Goal: Task Accomplishment & Management: Use online tool/utility

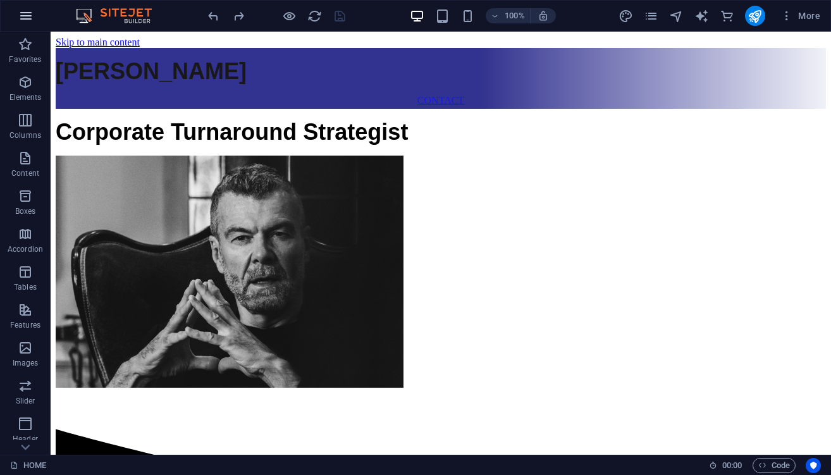
click at [29, 21] on icon "button" at bounding box center [25, 15] width 15 height 15
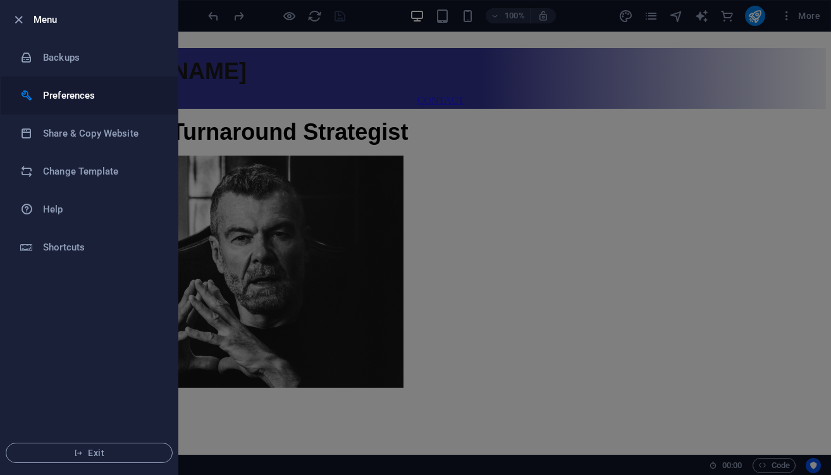
click at [95, 102] on h6 "Preferences" at bounding box center [101, 95] width 117 height 15
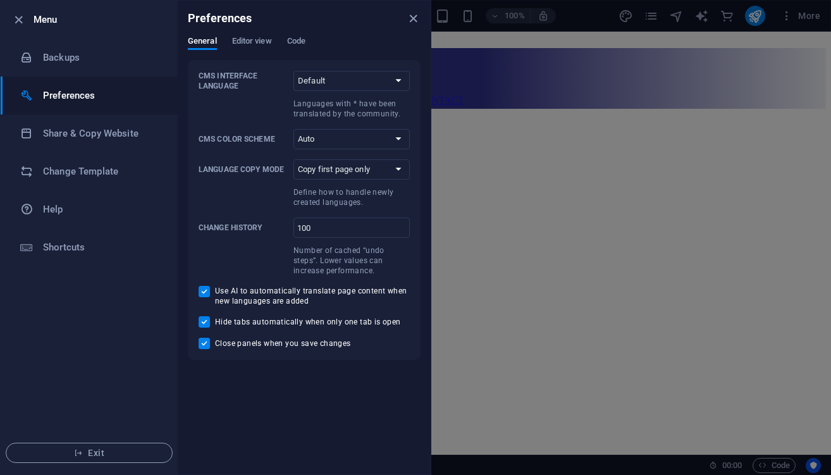
click at [257, 35] on div "Preferences" at bounding box center [304, 18] width 253 height 35
click at [257, 39] on span "Editor view" at bounding box center [252, 43] width 40 height 18
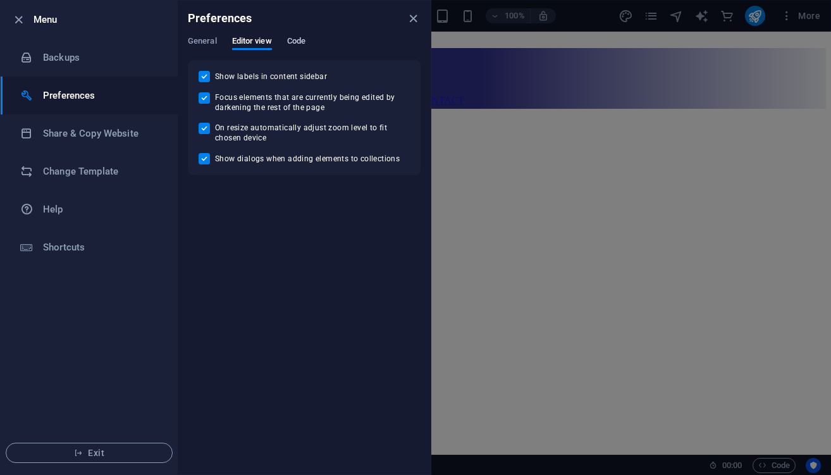
click at [298, 37] on span "Code" at bounding box center [296, 43] width 18 height 18
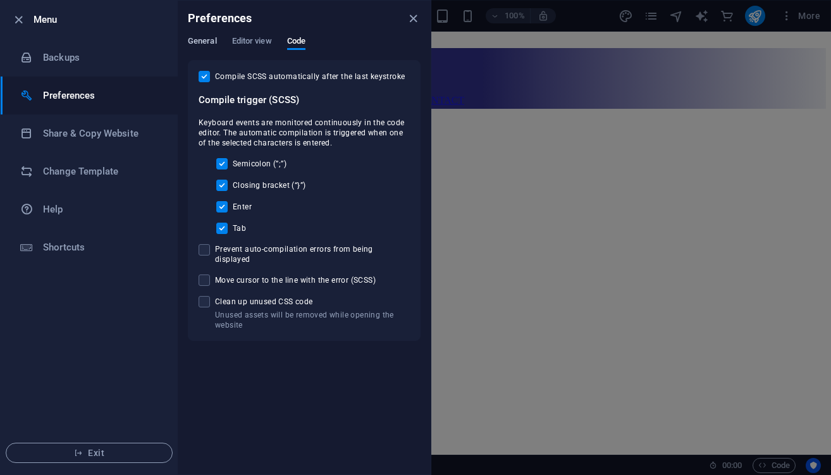
click at [200, 39] on span "General" at bounding box center [202, 43] width 29 height 18
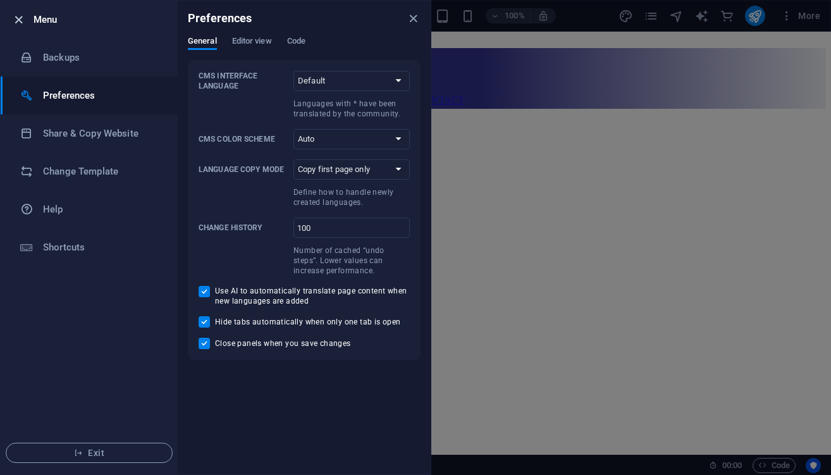
click at [21, 20] on icon "button" at bounding box center [18, 20] width 15 height 15
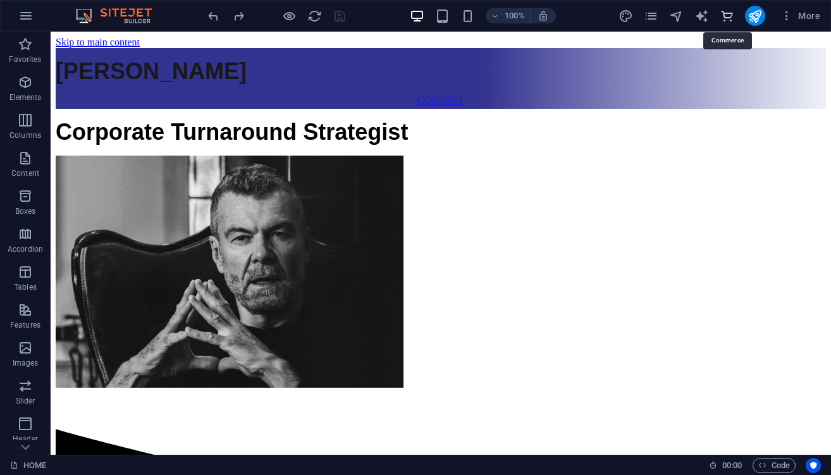
click at [728, 17] on icon "commerce" at bounding box center [726, 16] width 15 height 15
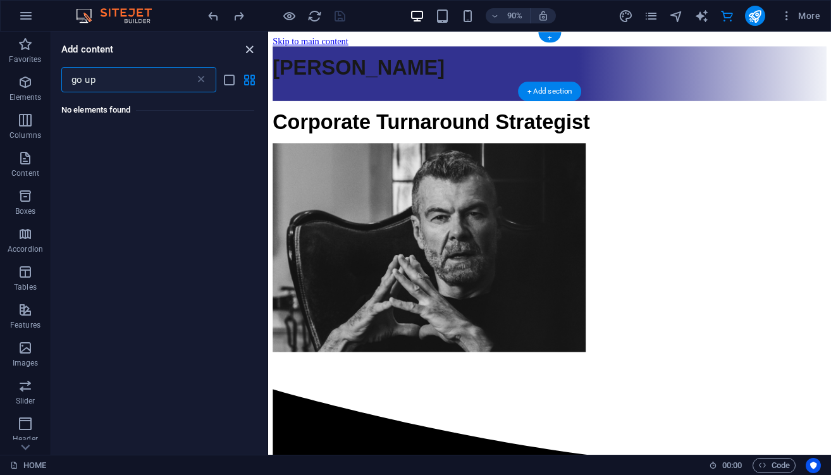
click at [252, 47] on icon "close panel" at bounding box center [249, 49] width 15 height 15
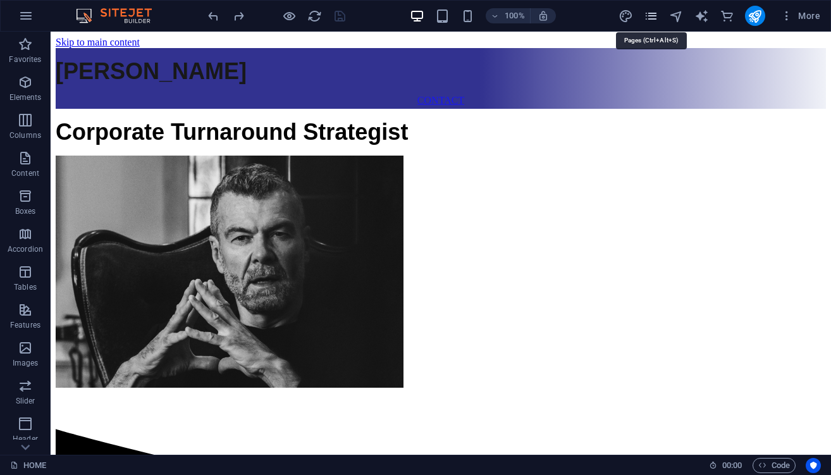
click at [657, 15] on icon "pages" at bounding box center [651, 16] width 15 height 15
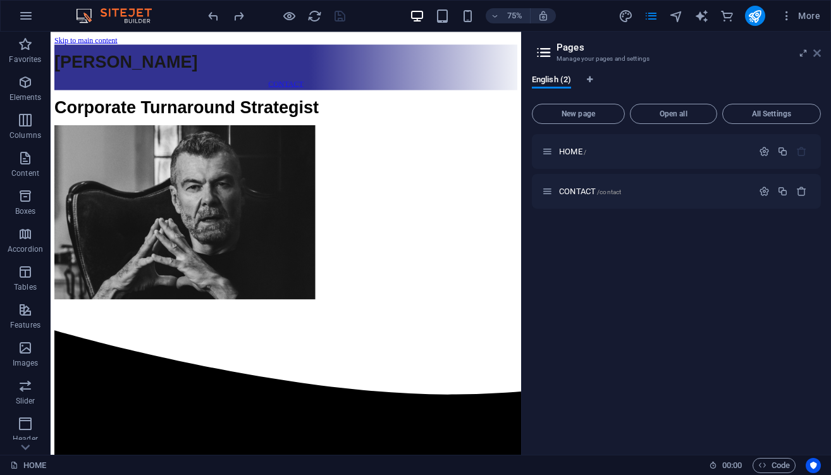
click at [819, 54] on icon at bounding box center [817, 53] width 8 height 10
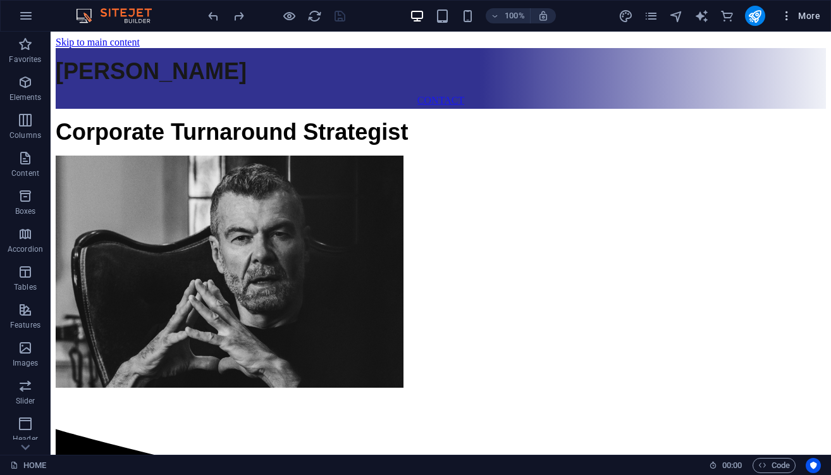
click at [804, 16] on span "More" at bounding box center [800, 15] width 40 height 13
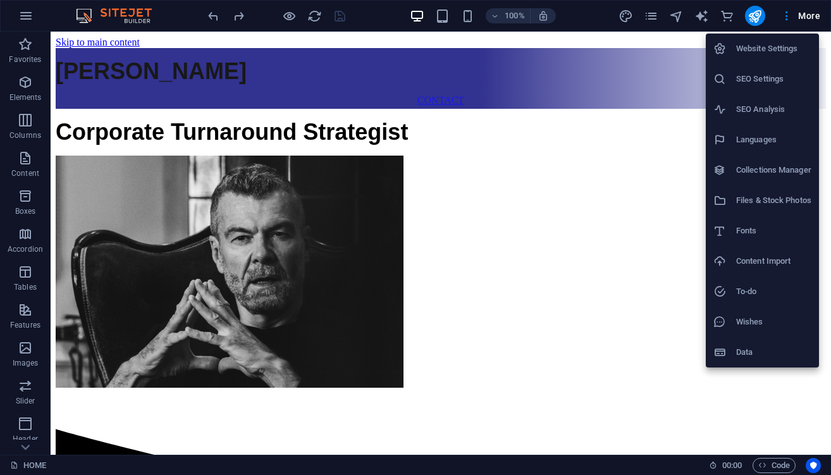
click at [802, 87] on li "SEO Settings" at bounding box center [761, 79] width 113 height 30
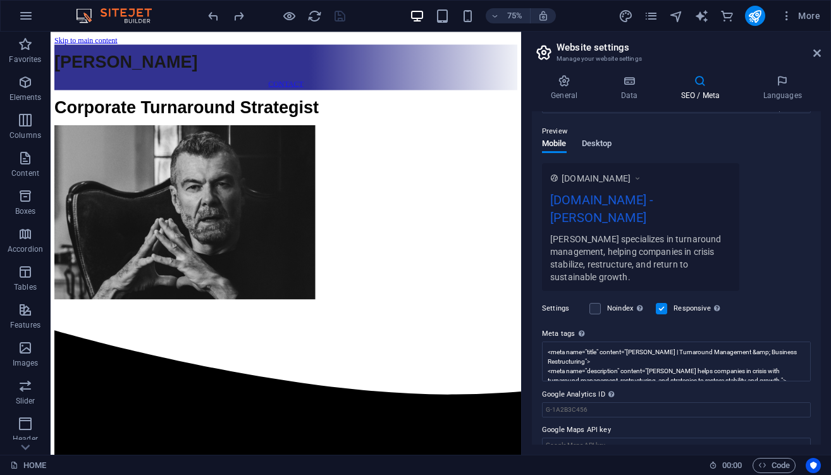
click at [595, 142] on span "Desktop" at bounding box center [597, 145] width 30 height 18
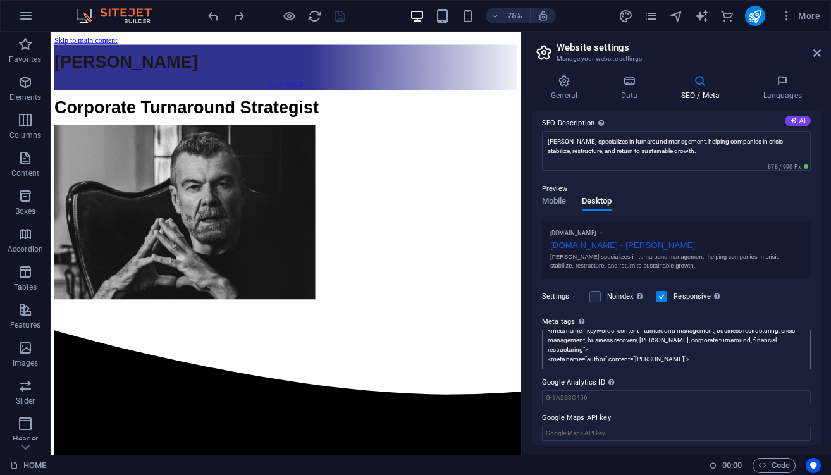
scroll to position [47, 0]
click at [570, 84] on icon at bounding box center [564, 81] width 64 height 13
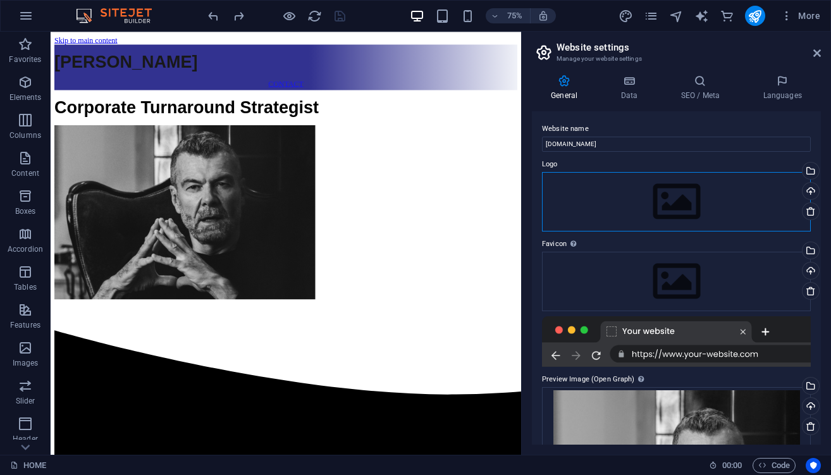
click at [687, 193] on div "Drag files here, click to choose files or select files from Files or our free s…" at bounding box center [676, 201] width 269 height 59
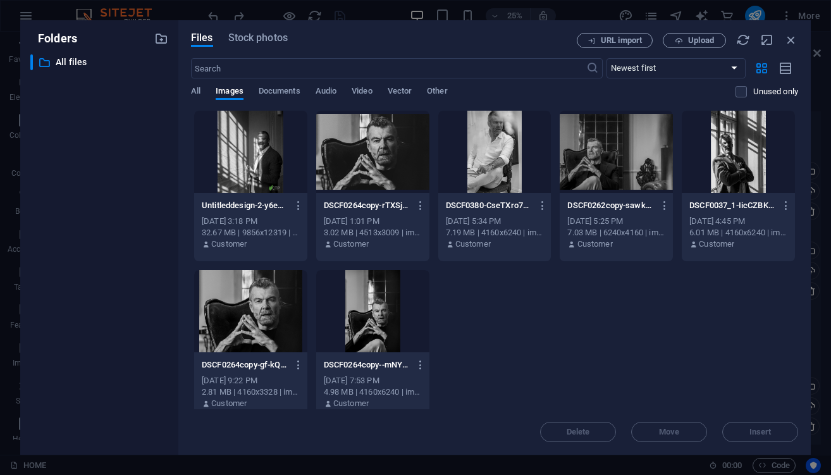
click at [390, 156] on div at bounding box center [372, 152] width 113 height 82
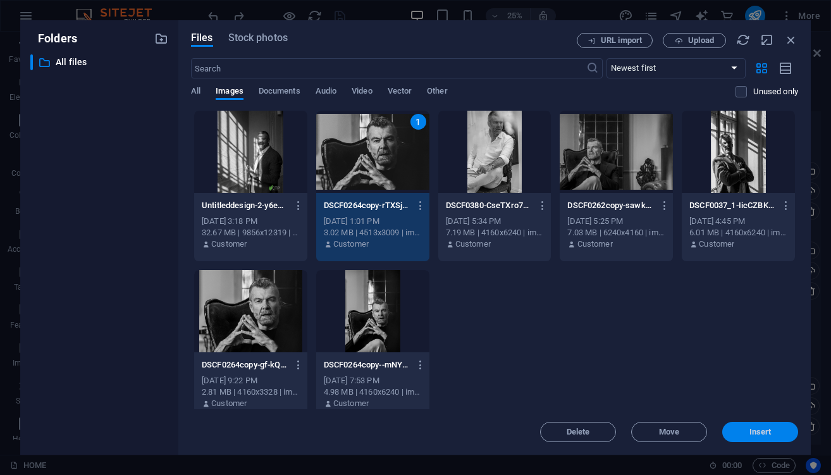
click at [755, 428] on span "Insert" at bounding box center [760, 432] width 22 height 8
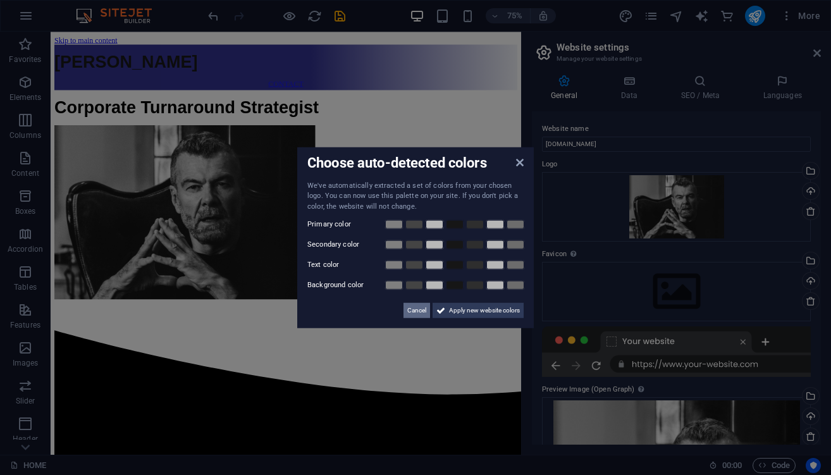
click at [423, 311] on span "Cancel" at bounding box center [416, 310] width 19 height 15
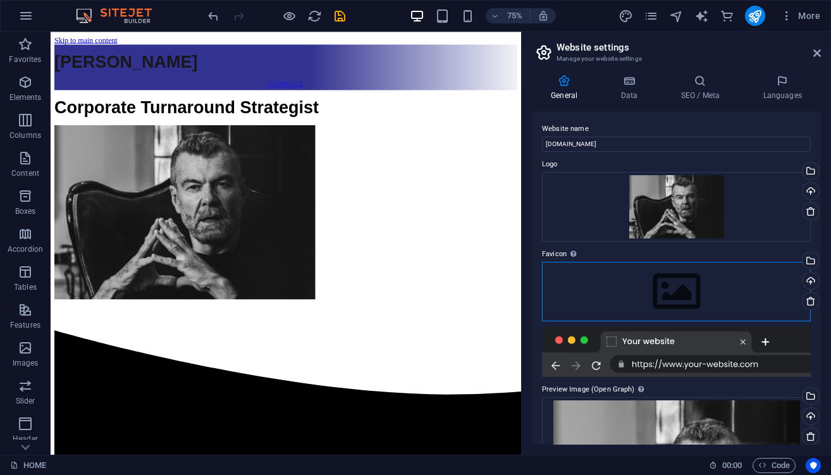
click at [696, 288] on div "Drag files here, click to choose files or select files from Files or our free s…" at bounding box center [676, 291] width 269 height 59
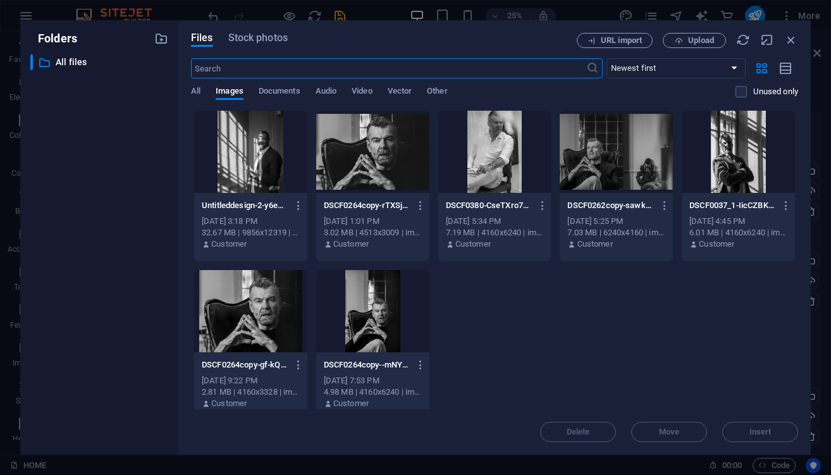
click at [391, 150] on div at bounding box center [372, 152] width 113 height 82
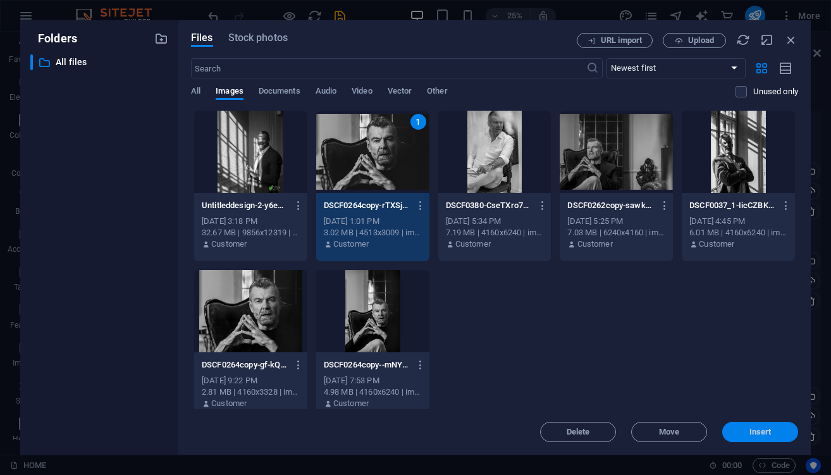
click at [787, 432] on span "Insert" at bounding box center [760, 432] width 66 height 8
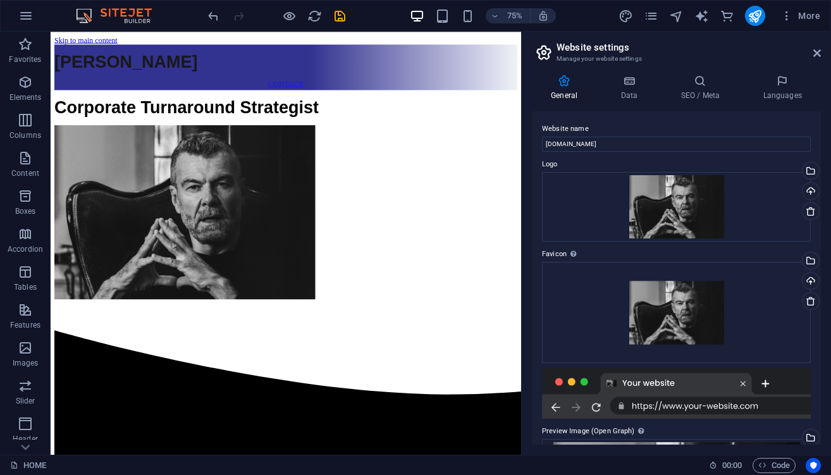
scroll to position [0, 0]
click at [626, 82] on icon at bounding box center [628, 81] width 55 height 13
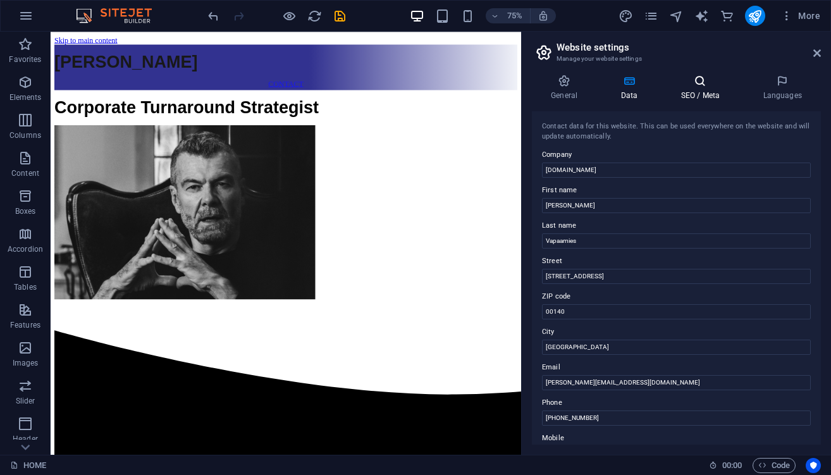
click at [701, 92] on h4 "SEO / Meta" at bounding box center [702, 88] width 82 height 27
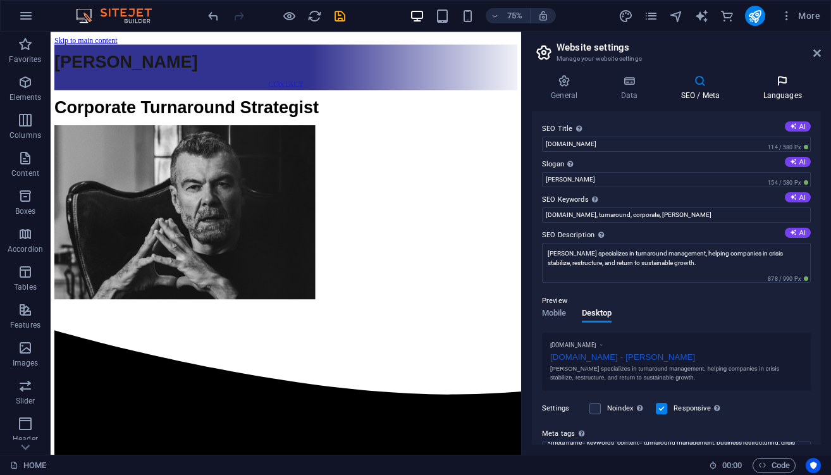
click at [781, 90] on h4 "Languages" at bounding box center [781, 88] width 77 height 27
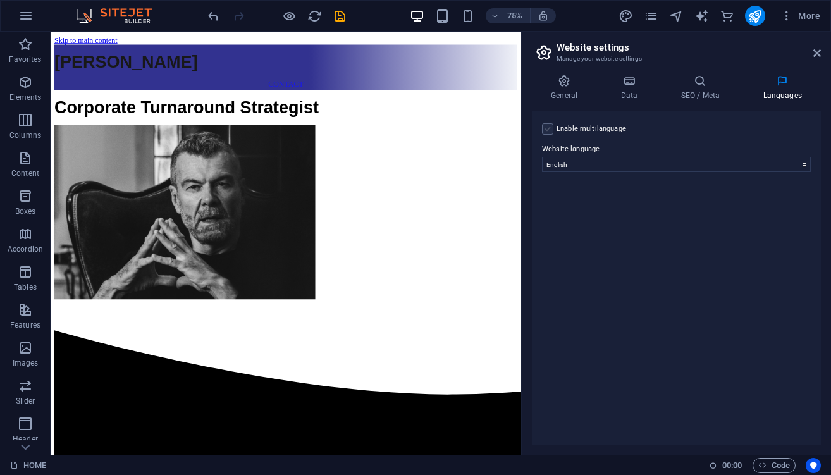
click at [552, 128] on label at bounding box center [547, 128] width 11 height 11
click at [0, 0] on input "Enable multilanguage To disable multilanguage delete all languages until only o…" at bounding box center [0, 0] width 0 height 0
select select
click at [552, 128] on label at bounding box center [547, 128] width 11 height 11
click at [0, 0] on input "Enable multilanguage To disable multilanguage delete all languages until only o…" at bounding box center [0, 0] width 0 height 0
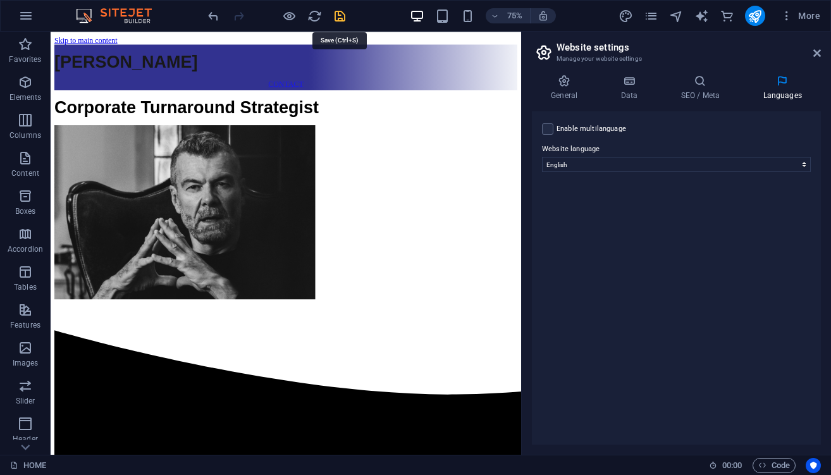
click at [341, 15] on icon "save" at bounding box center [340, 16] width 15 height 15
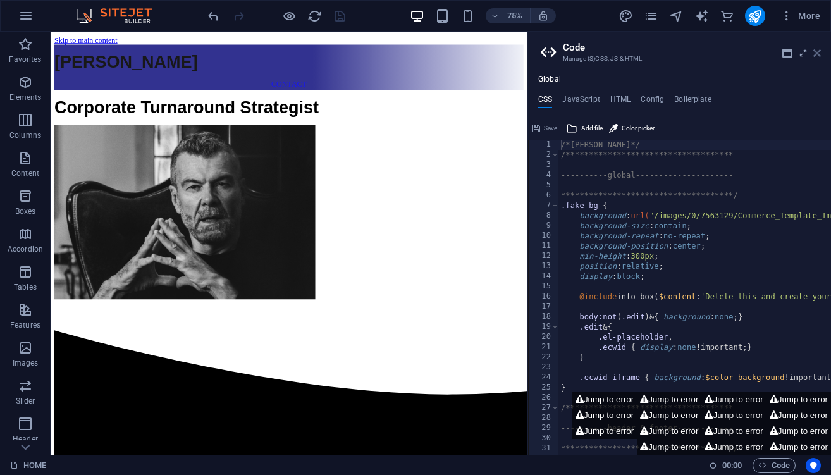
click at [818, 54] on icon at bounding box center [817, 53] width 8 height 10
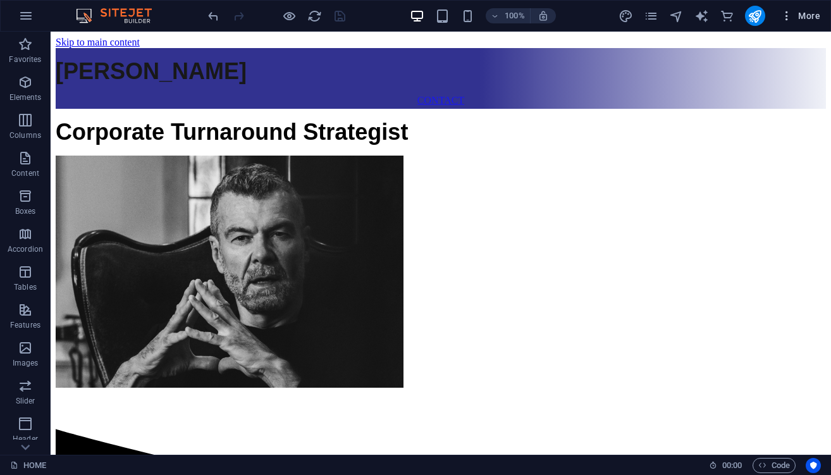
click at [814, 22] on button "More" at bounding box center [800, 16] width 50 height 20
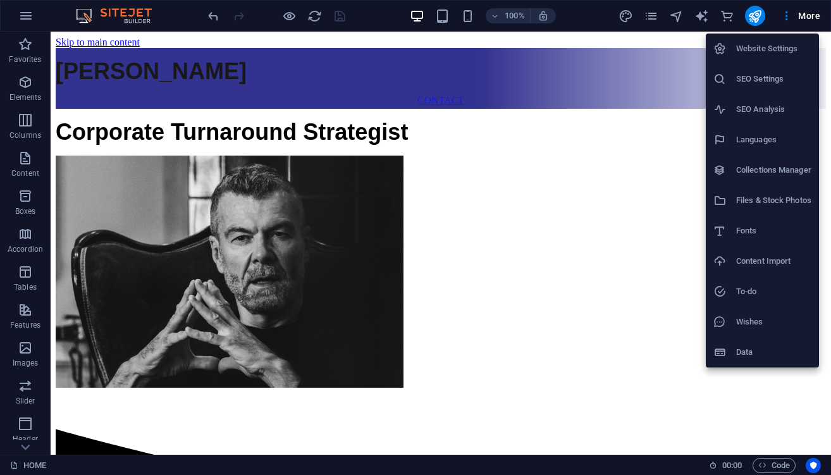
click at [778, 46] on h6 "Website Settings" at bounding box center [773, 48] width 75 height 15
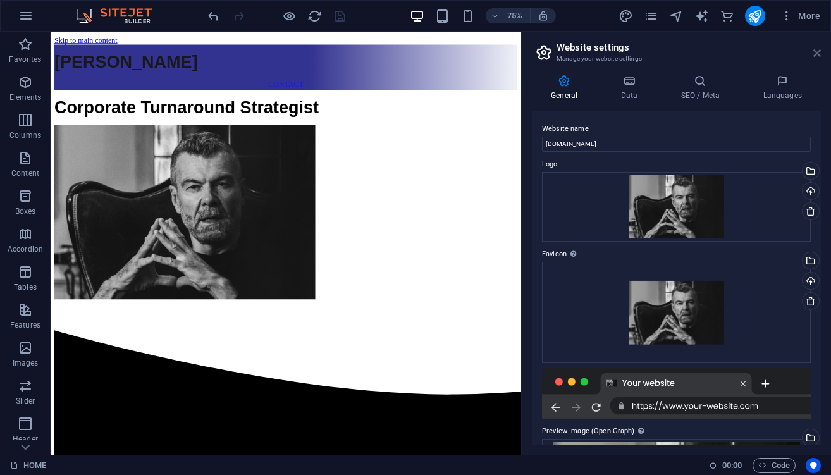
click at [813, 52] on icon at bounding box center [817, 53] width 8 height 10
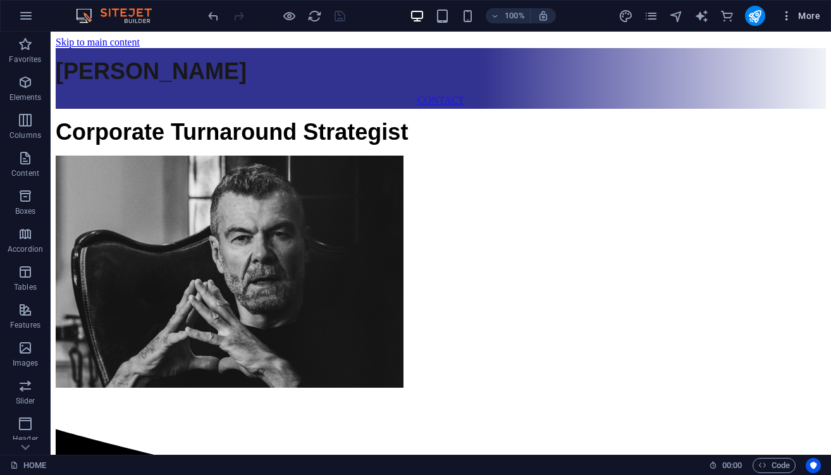
click at [809, 15] on span "More" at bounding box center [800, 15] width 40 height 13
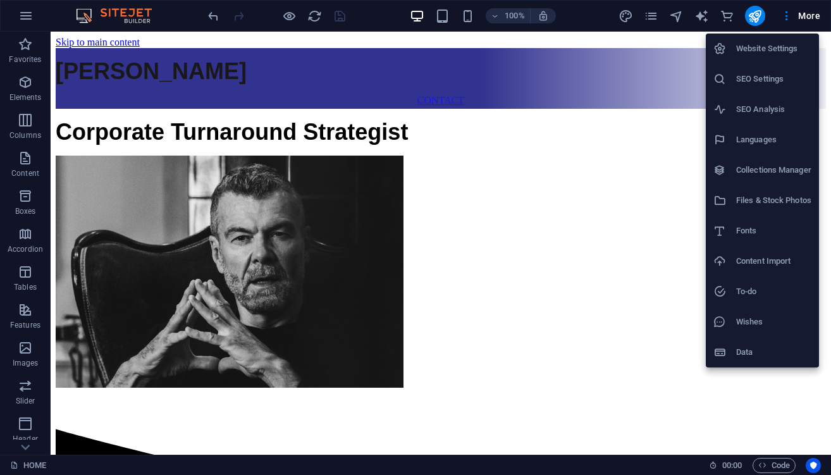
click at [775, 115] on h6 "SEO Analysis" at bounding box center [773, 109] width 75 height 15
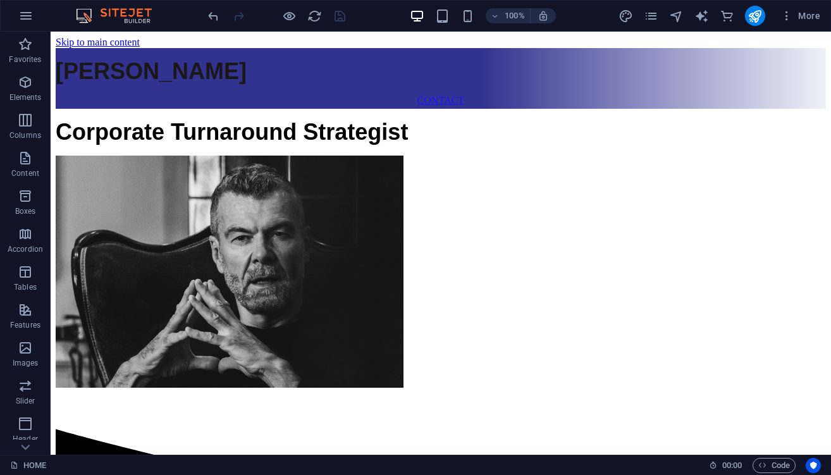
select select "[DOMAIN_NAME]"
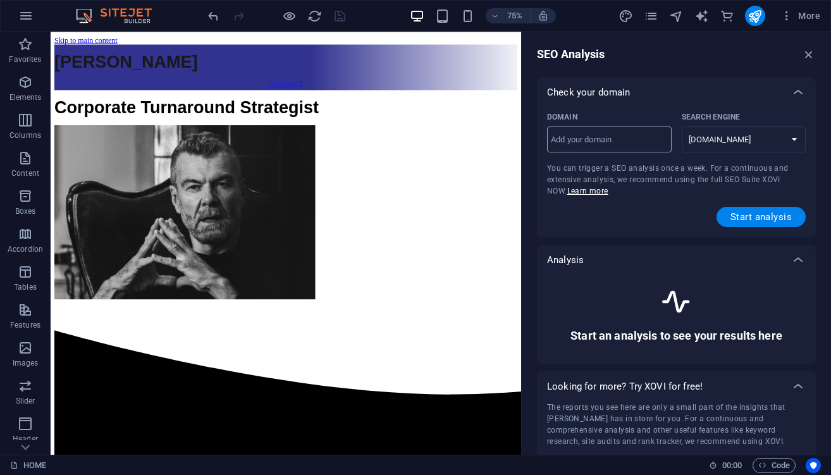
click at [647, 146] on input "Domain ​" at bounding box center [609, 140] width 125 height 20
type input "[DOMAIN_NAME]"
click at [764, 218] on span "Start analysis" at bounding box center [760, 217] width 61 height 10
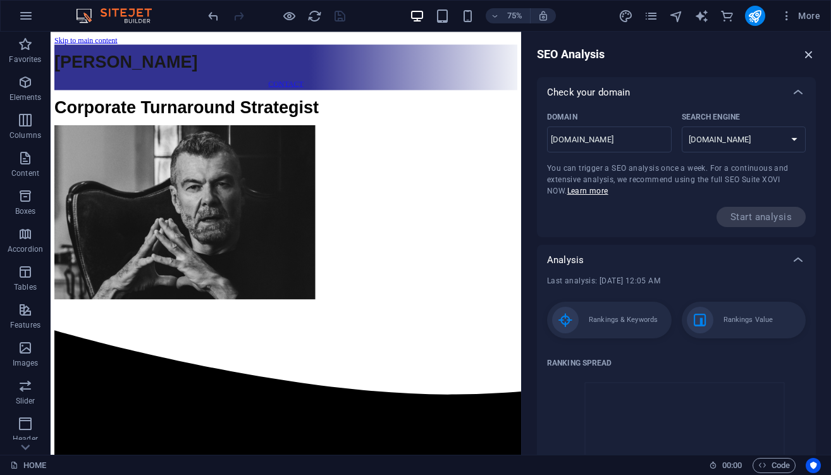
click at [804, 57] on icon "button" at bounding box center [809, 54] width 14 height 14
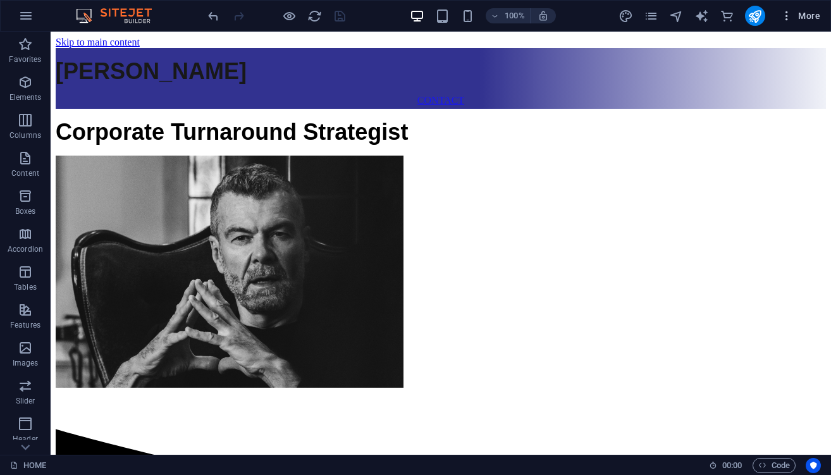
click at [787, 16] on icon "button" at bounding box center [786, 15] width 13 height 13
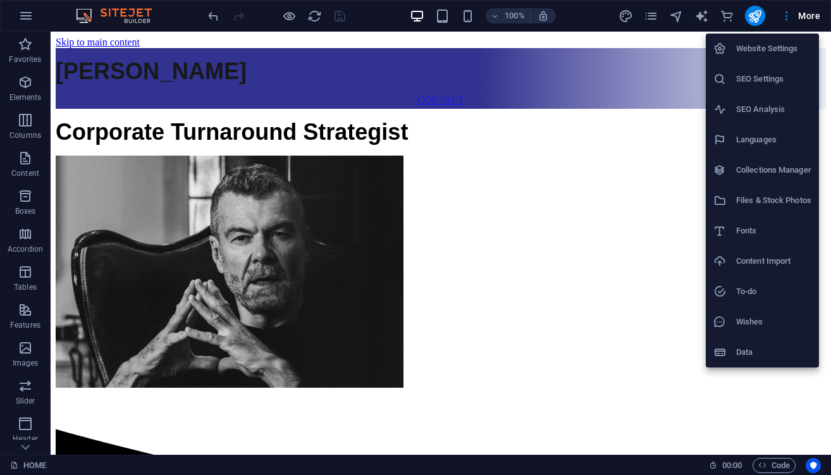
click at [778, 299] on li "To-do" at bounding box center [761, 291] width 113 height 30
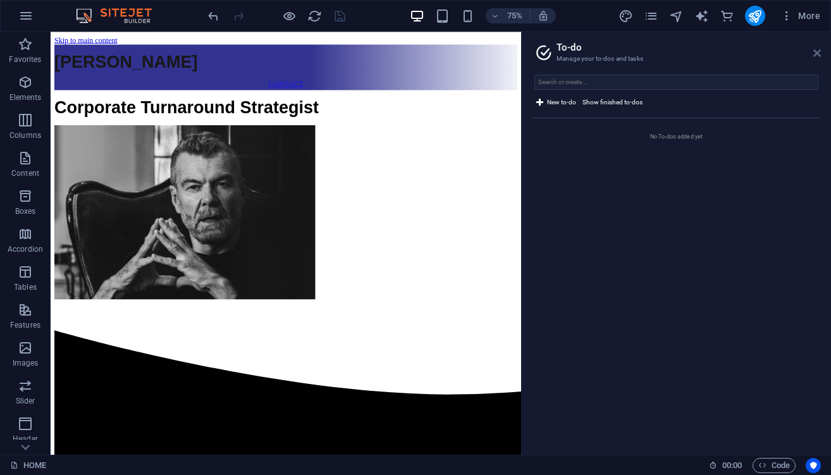
click at [817, 51] on icon at bounding box center [817, 53] width 8 height 10
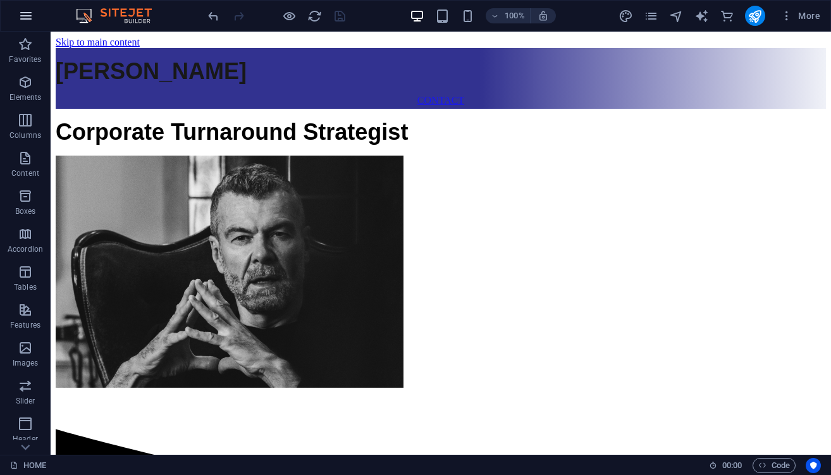
click at [24, 17] on icon "button" at bounding box center [25, 15] width 15 height 15
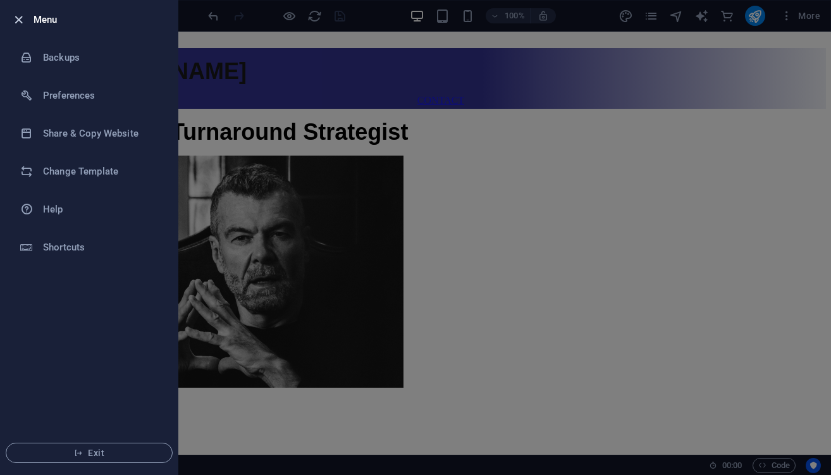
click at [24, 16] on icon "button" at bounding box center [18, 20] width 15 height 15
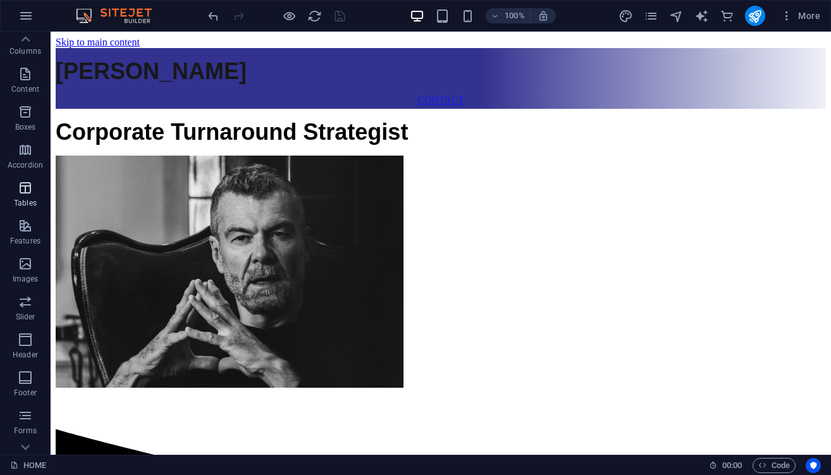
scroll to position [97, 0]
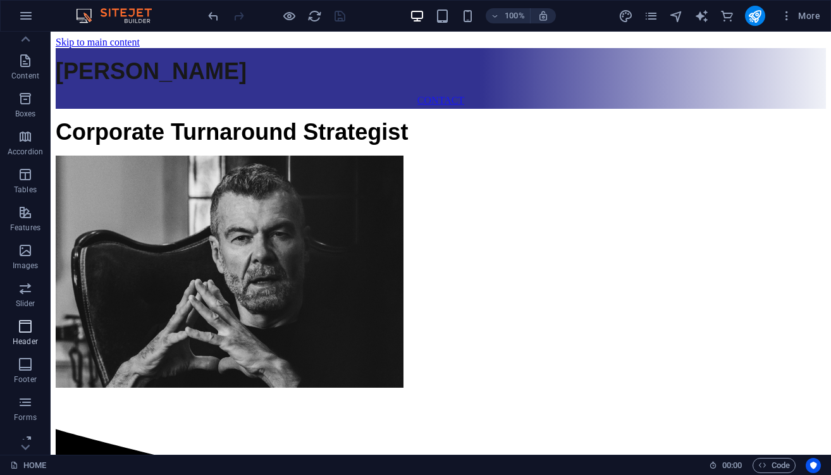
click at [30, 333] on icon "button" at bounding box center [25, 326] width 15 height 15
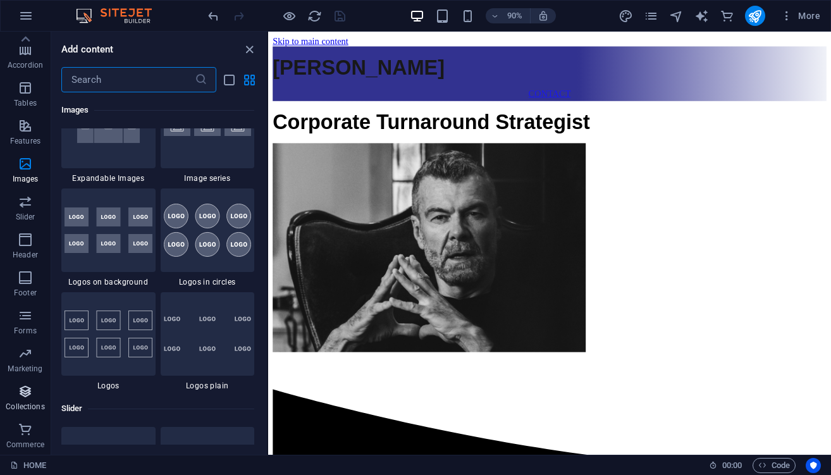
scroll to position [183, 0]
click at [32, 468] on link "HOME" at bounding box center [28, 465] width 36 height 15
click at [252, 47] on icon "close panel" at bounding box center [249, 49] width 15 height 15
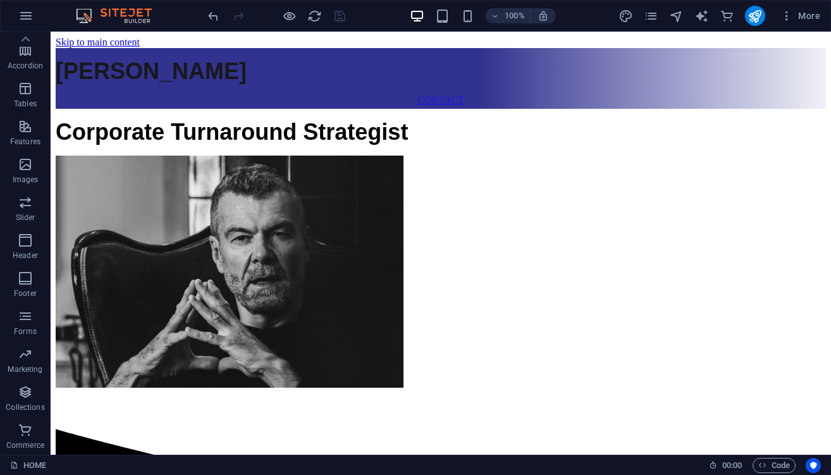
click at [130, 16] on img at bounding box center [120, 15] width 95 height 15
click at [23, 19] on icon "button" at bounding box center [25, 15] width 15 height 15
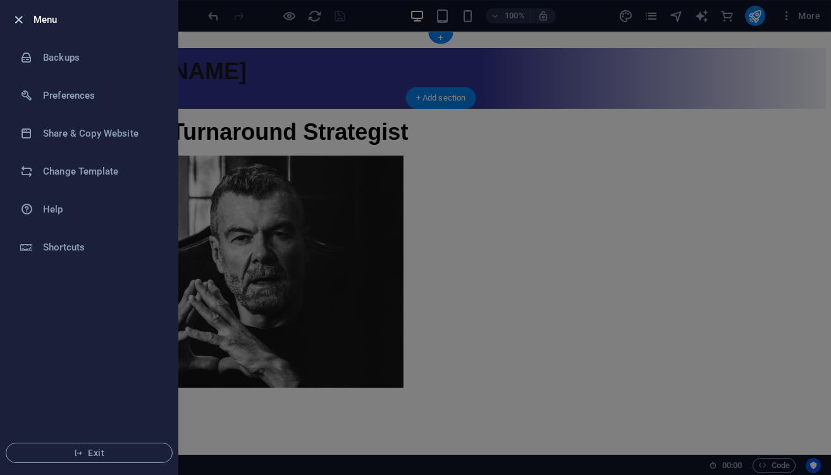
click at [23, 18] on icon "button" at bounding box center [18, 20] width 15 height 15
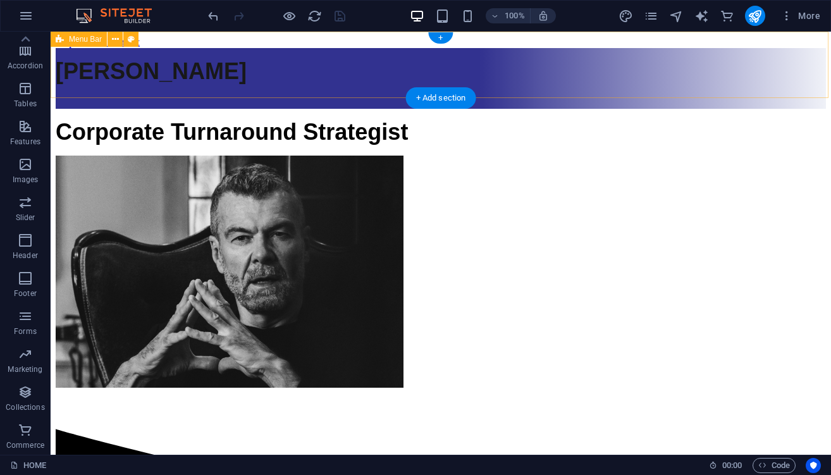
click at [104, 39] on div "Menu Bar" at bounding box center [79, 39] width 56 height 15
click at [119, 40] on button at bounding box center [114, 39] width 15 height 15
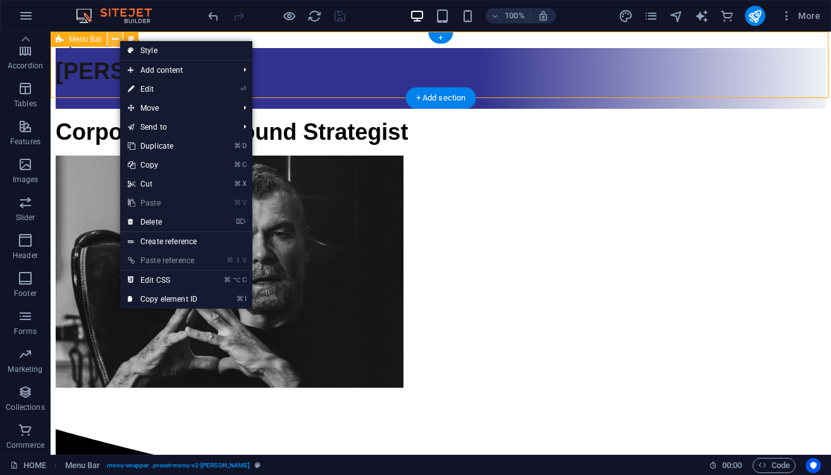
click at [111, 38] on button at bounding box center [114, 39] width 15 height 15
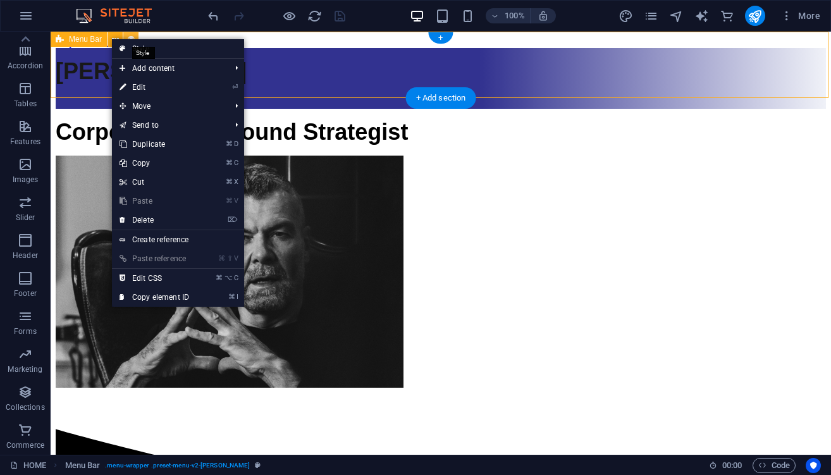
click at [126, 35] on button at bounding box center [130, 39] width 15 height 15
select select "rem"
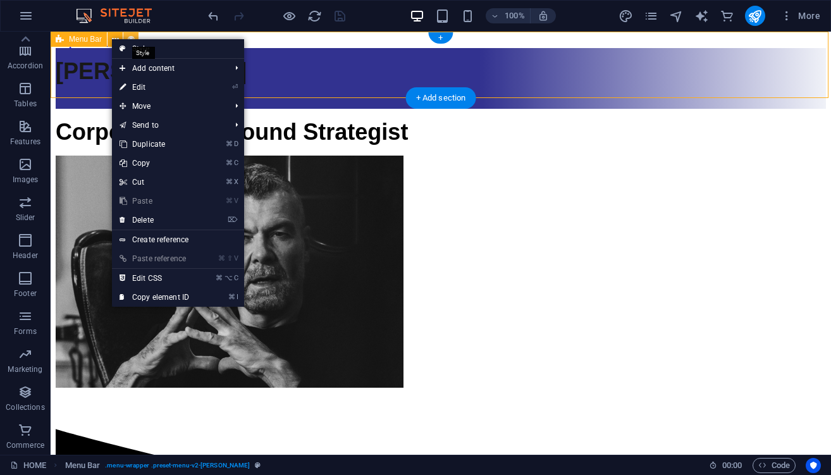
select select "rem"
select select "preset-menu-v2-loki"
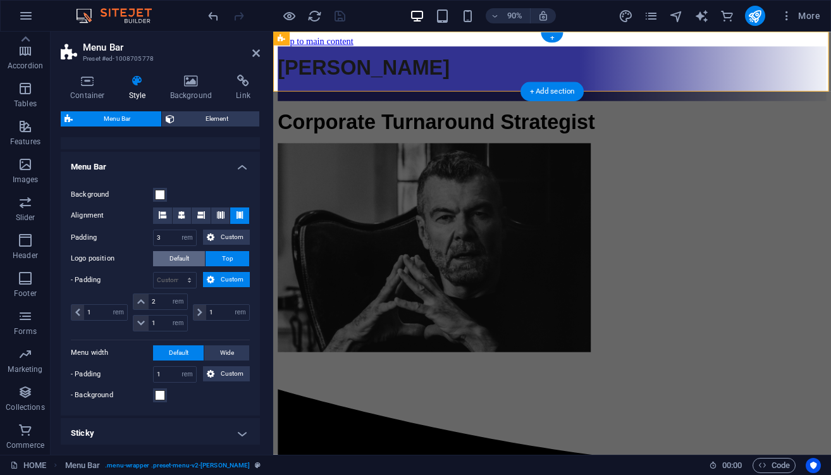
scroll to position [209, 0]
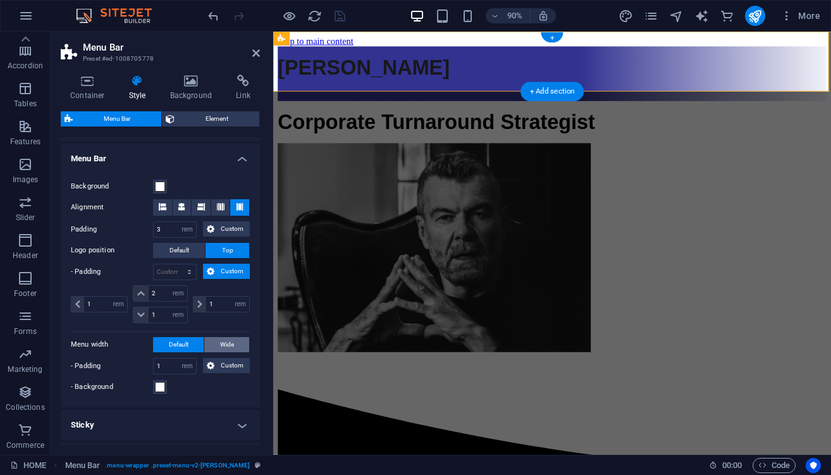
click at [224, 345] on span "Wide" at bounding box center [227, 344] width 14 height 15
click at [172, 343] on span "Default" at bounding box center [179, 344] width 20 height 15
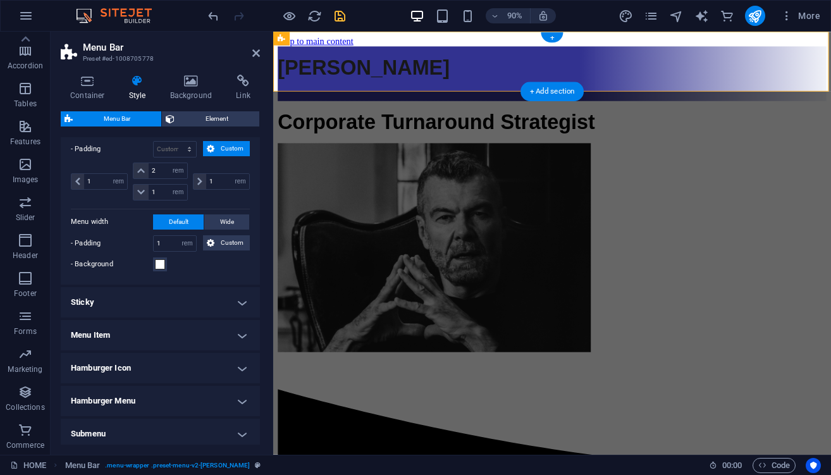
scroll to position [339, 0]
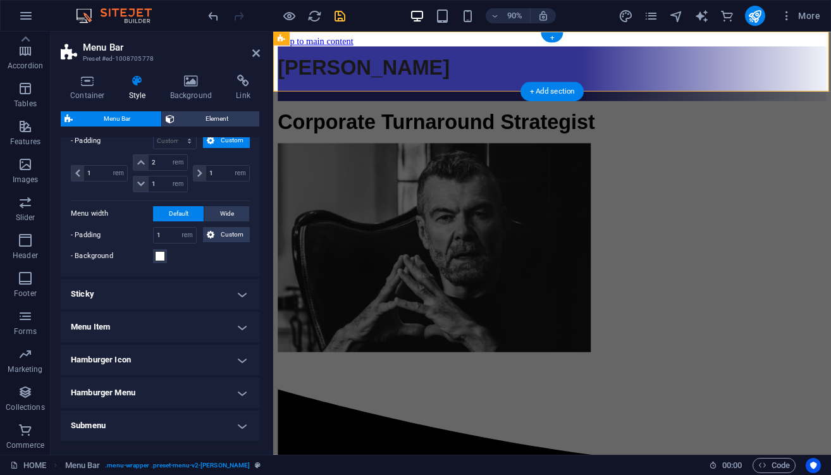
click at [239, 300] on h4 "Sticky" at bounding box center [160, 294] width 199 height 30
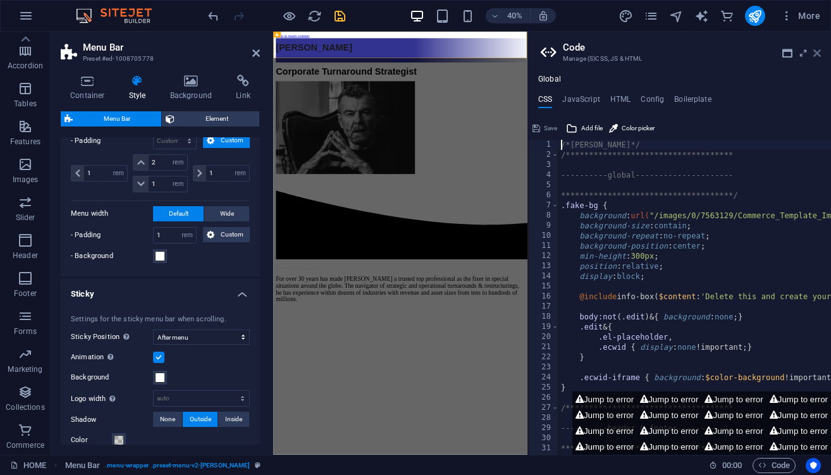
click at [818, 52] on icon at bounding box center [817, 53] width 8 height 10
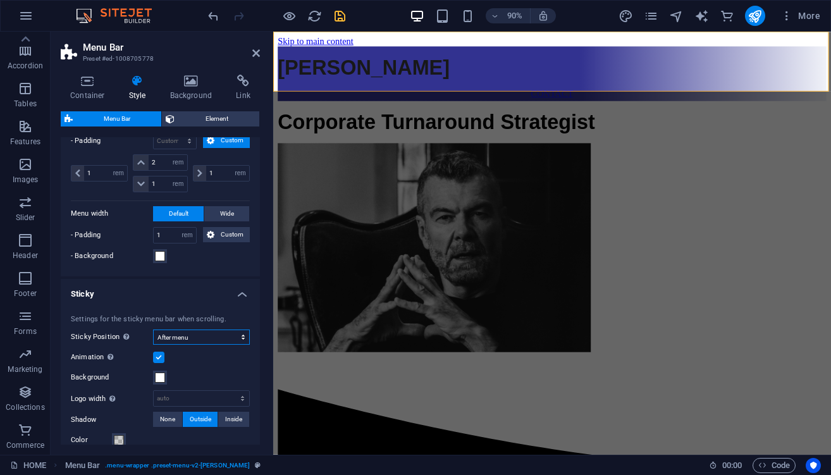
select select "sticky_instant"
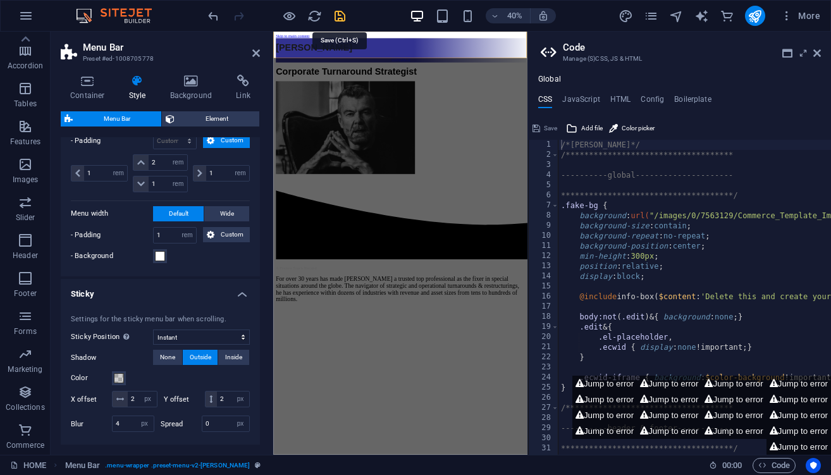
click at [339, 11] on icon "save" at bounding box center [340, 16] width 15 height 15
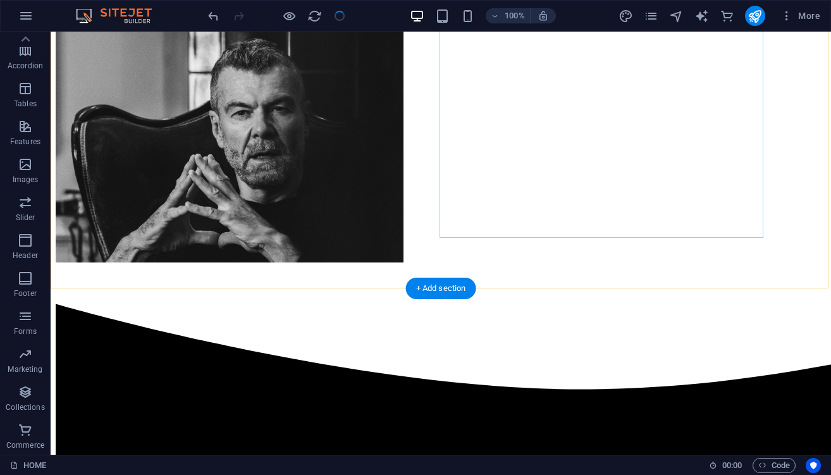
scroll to position [128, 0]
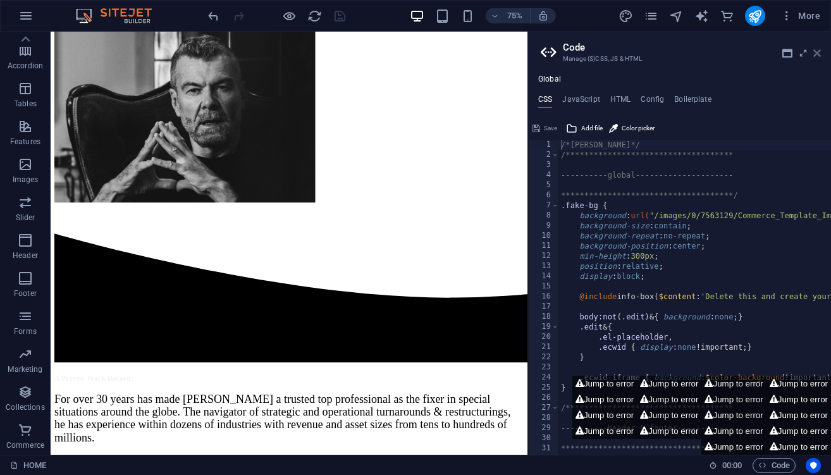
click at [815, 56] on icon at bounding box center [817, 53] width 8 height 10
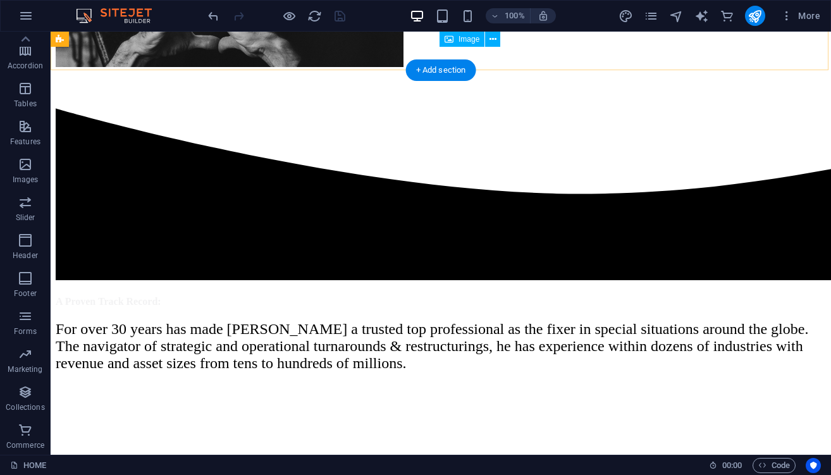
scroll to position [348, 0]
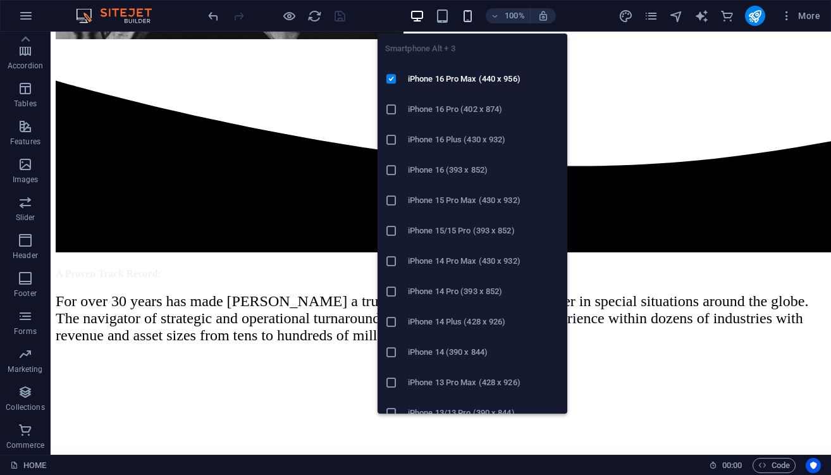
click at [467, 17] on icon "button" at bounding box center [467, 16] width 15 height 15
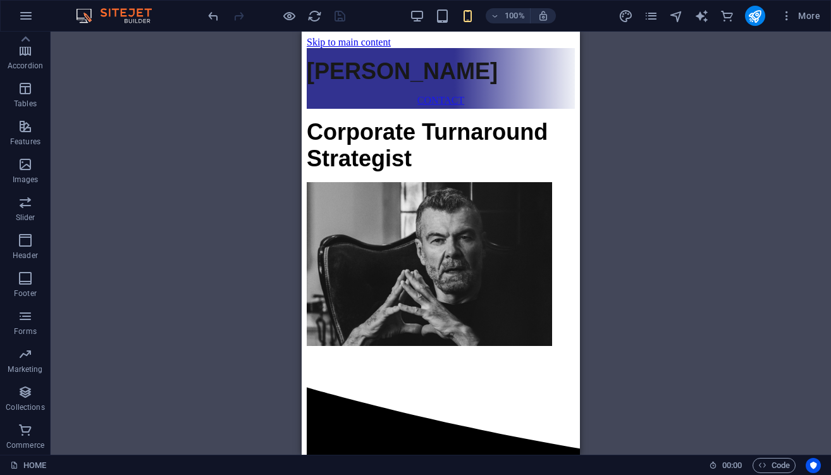
scroll to position [0, 0]
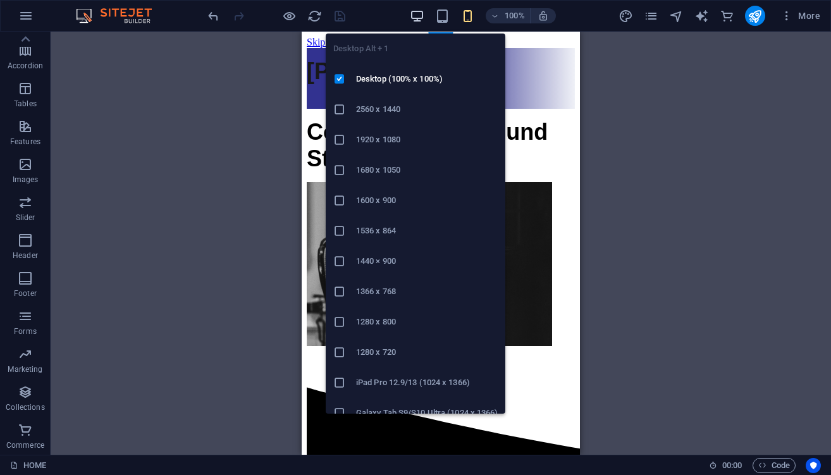
click at [416, 13] on icon "button" at bounding box center [417, 16] width 15 height 15
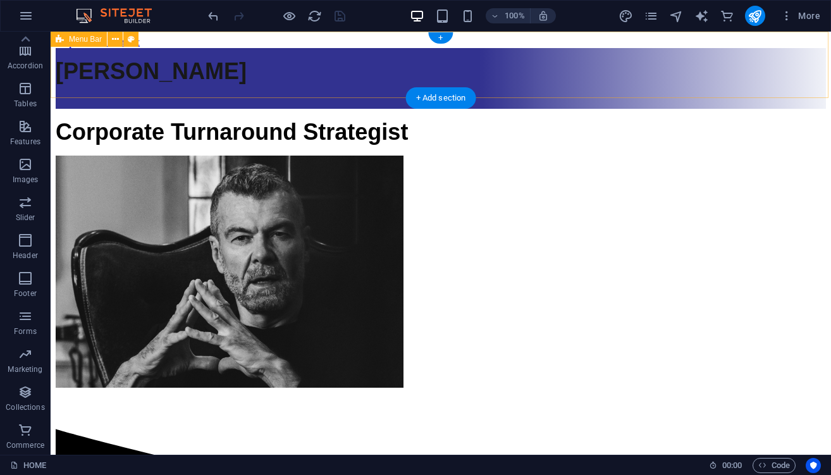
click at [99, 49] on div "[PERSON_NAME] CONTACT" at bounding box center [441, 78] width 770 height 61
click at [130, 38] on icon at bounding box center [131, 39] width 7 height 13
select select "rem"
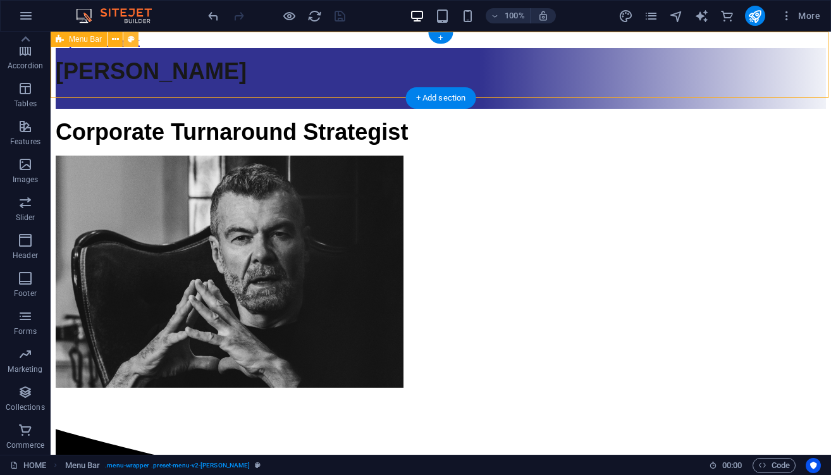
select select "rem"
select select "sticky_instant"
select select "px"
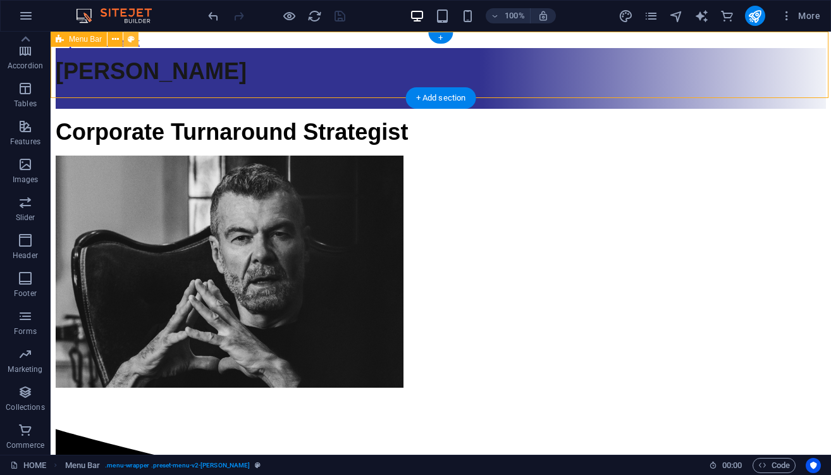
select select "px"
select select "preset-menu-v2-loki"
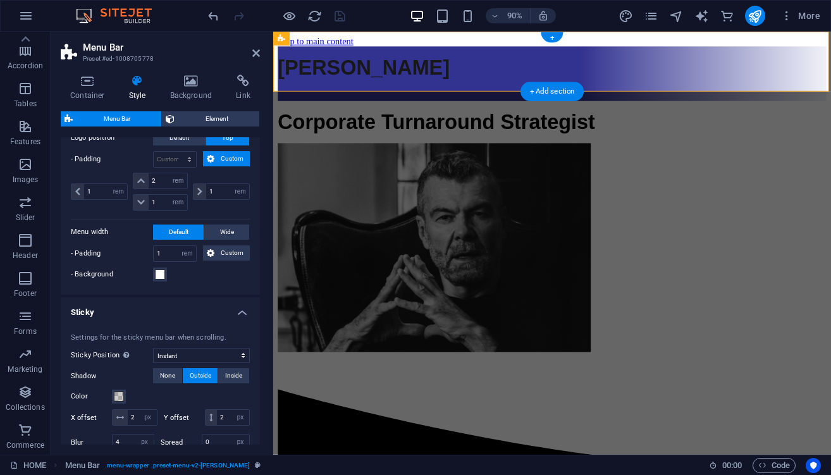
scroll to position [382, 0]
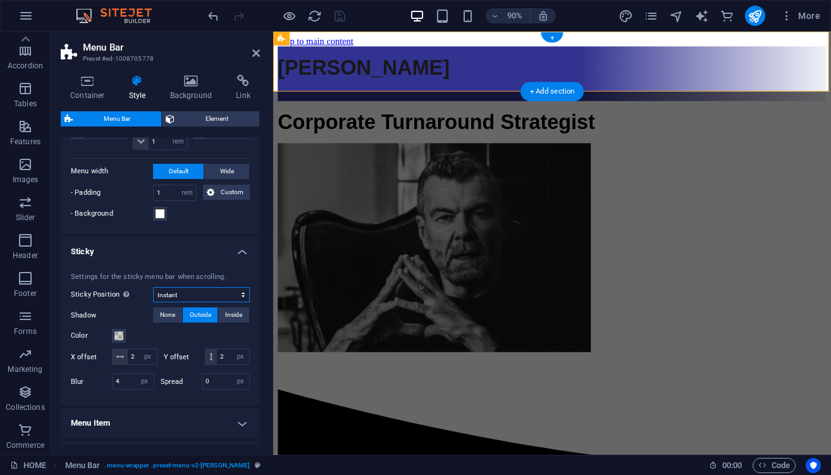
click at [186, 300] on select "Off Instant After menu After banner When scrolling up" at bounding box center [201, 294] width 97 height 15
click at [198, 292] on select "Off Instant After menu After banner When scrolling up" at bounding box center [201, 294] width 97 height 15
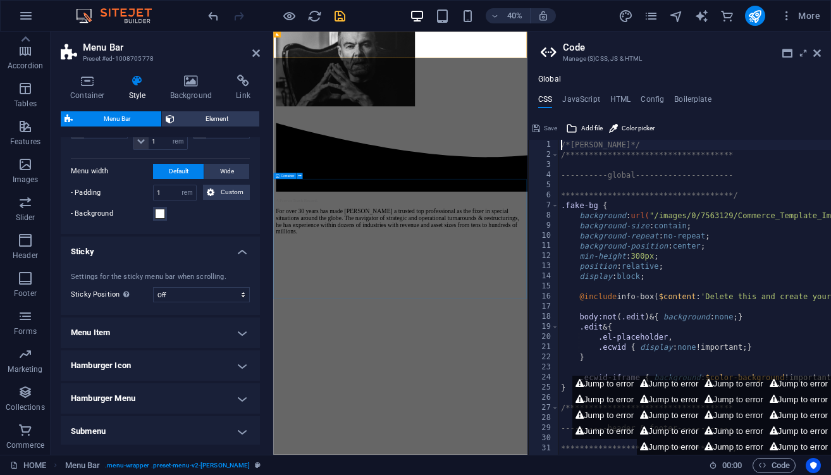
scroll to position [0, 0]
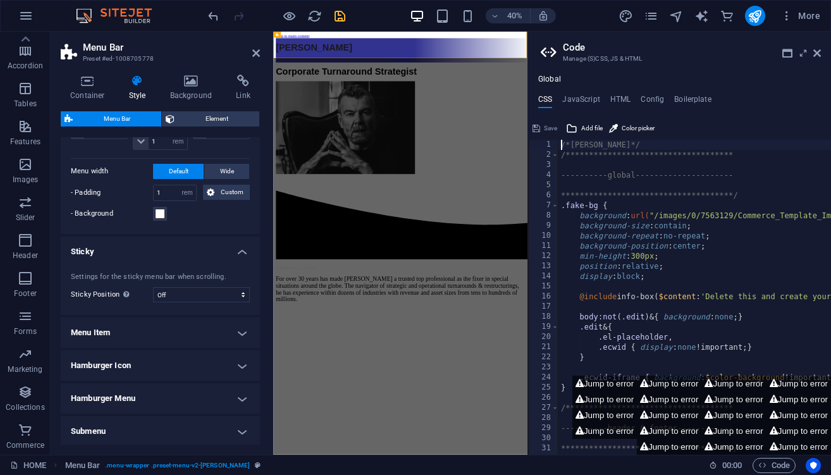
click at [821, 54] on aside "**********" at bounding box center [678, 243] width 303 height 423
click at [820, 54] on icon at bounding box center [817, 53] width 8 height 10
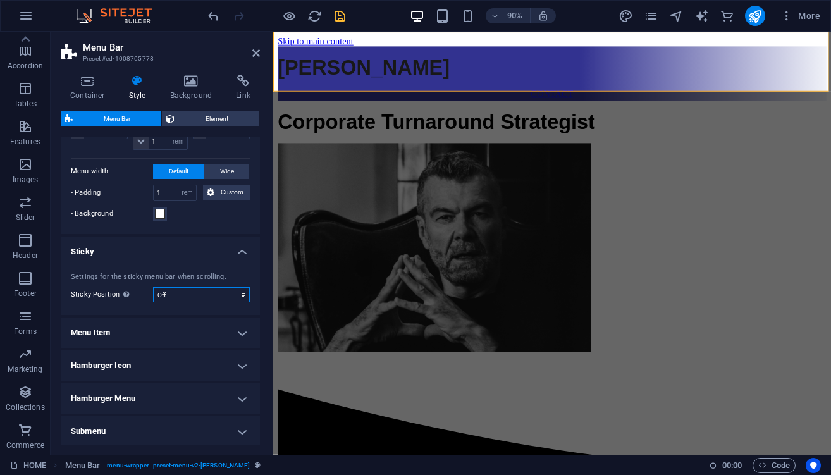
select select "sticky_reverse"
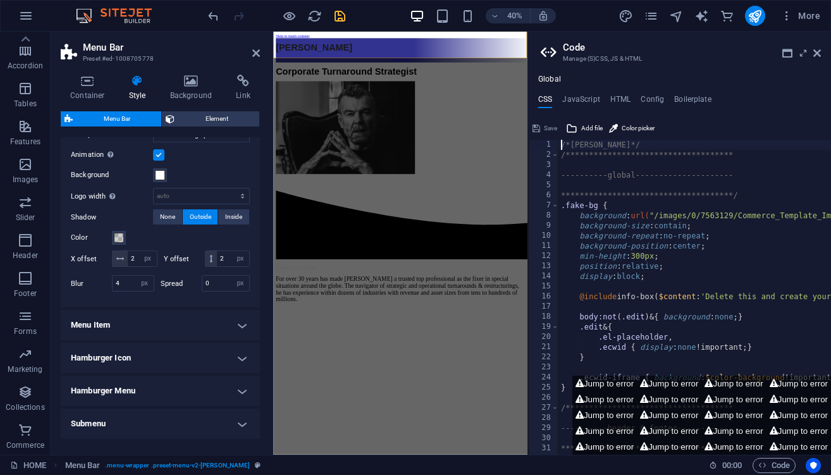
scroll to position [0, 1]
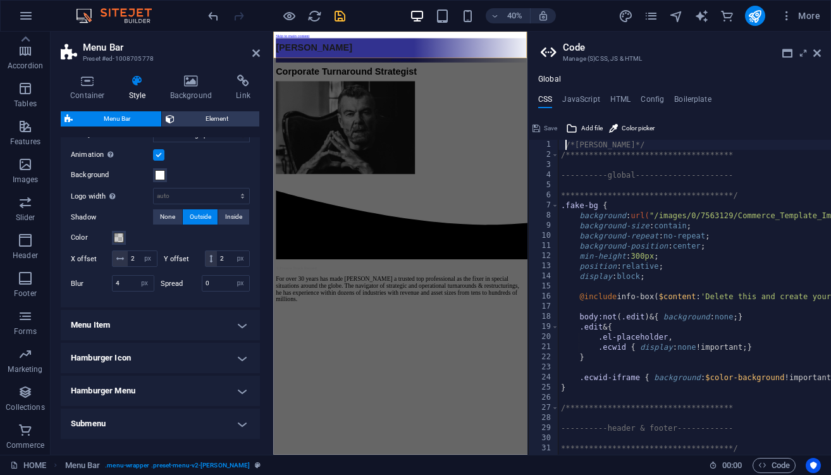
type textarea "/*[PERSON_NAME]*/"
click at [549, 125] on span "Save" at bounding box center [550, 128] width 13 height 15
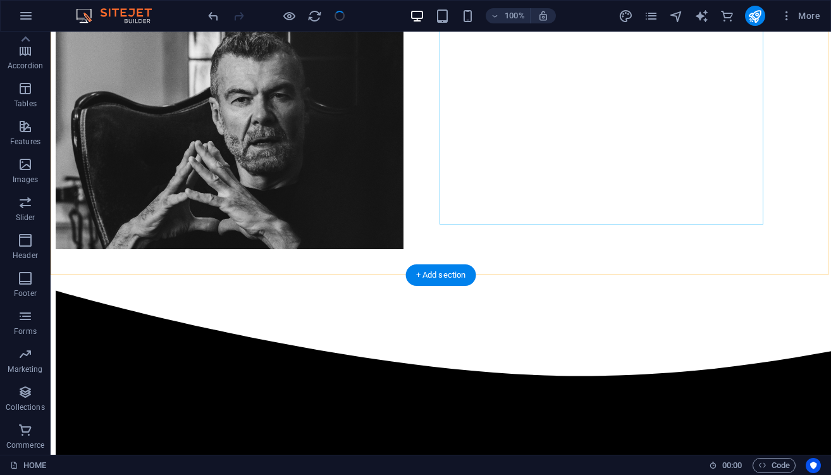
scroll to position [140, 0]
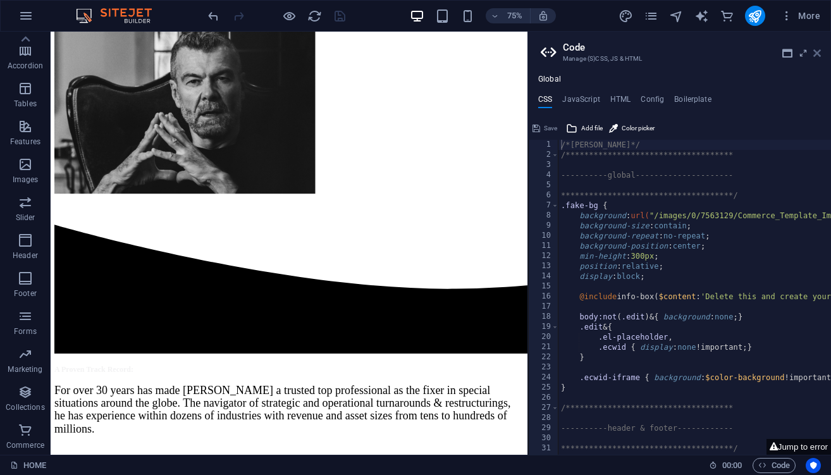
drag, startPoint x: 818, startPoint y: 54, endPoint x: 767, endPoint y: 23, distance: 60.2
click at [818, 54] on icon at bounding box center [817, 53] width 8 height 10
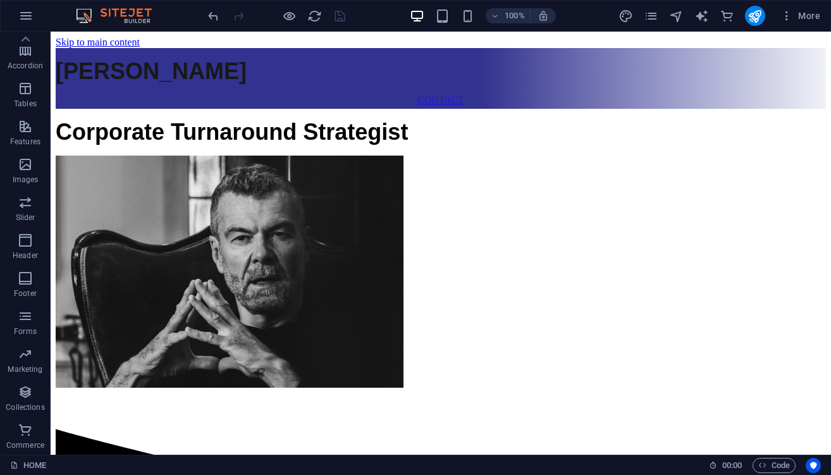
scroll to position [0, 0]
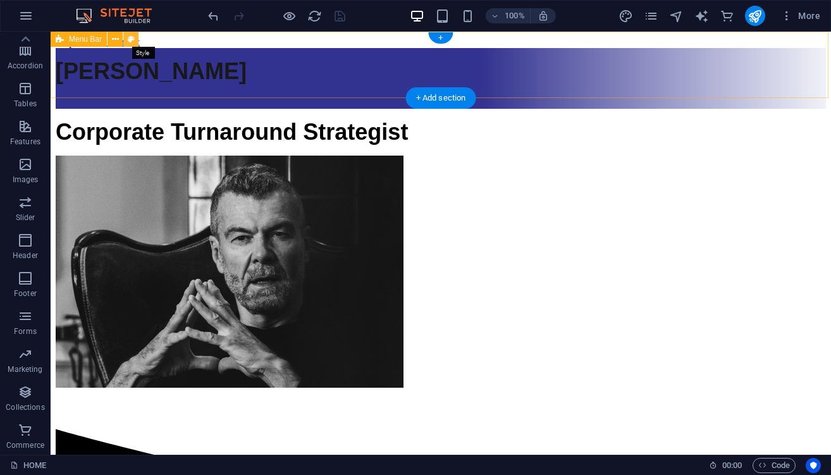
click at [128, 40] on icon at bounding box center [131, 39] width 7 height 13
select select "rem"
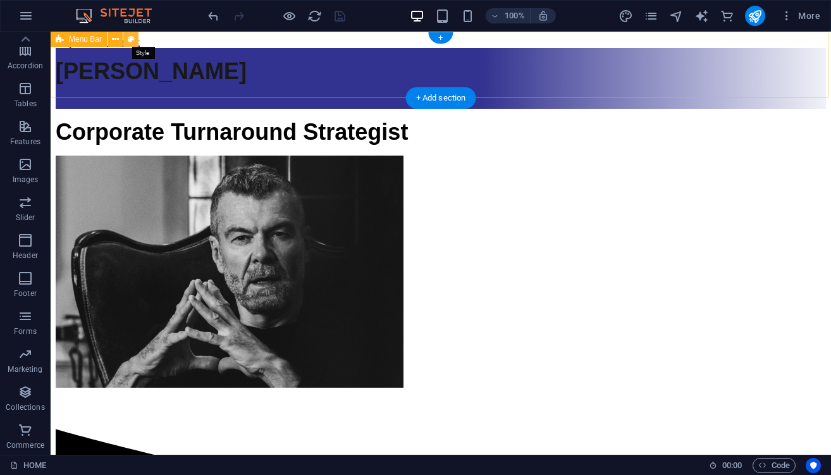
select select "rem"
select select "sticky_reverse"
select select "px"
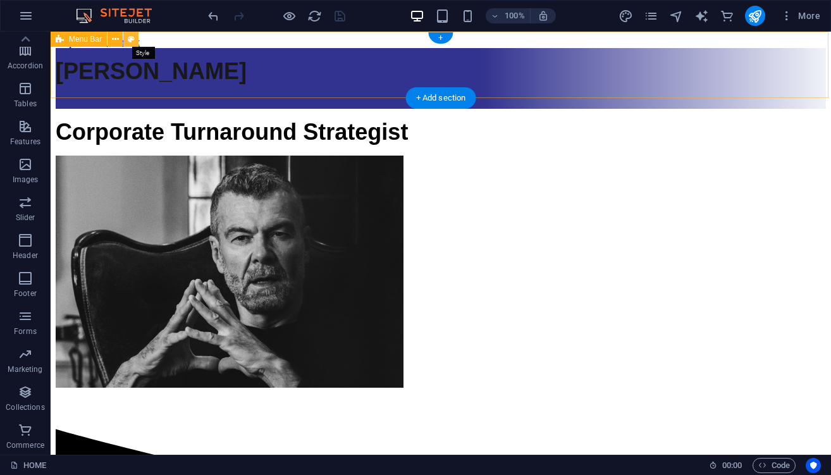
select select "px"
select select "preset-menu-v2-loki"
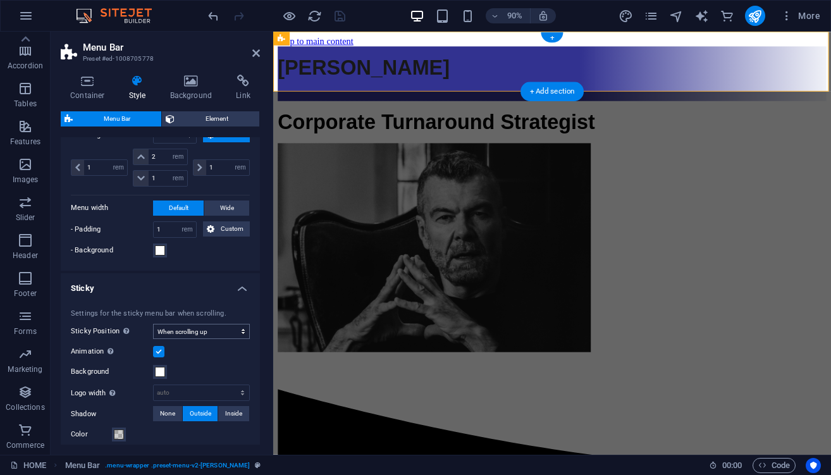
scroll to position [353, 0]
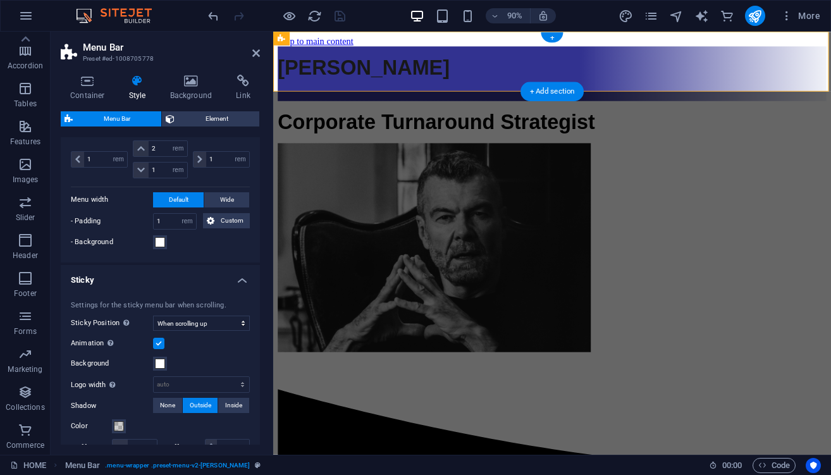
click at [158, 342] on label at bounding box center [158, 343] width 11 height 11
click at [0, 0] on input "Animation Sets a smooth transition when sticky menu appears" at bounding box center [0, 0] width 0 height 0
click at [158, 342] on label at bounding box center [158, 343] width 11 height 11
click at [0, 0] on input "Animation Sets a smooth transition when sticky menu appears" at bounding box center [0, 0] width 0 height 0
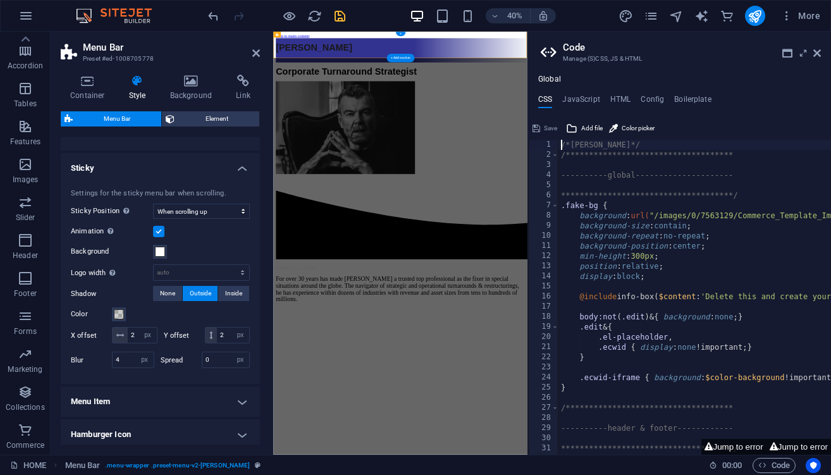
scroll to position [463, 0]
click at [819, 51] on icon at bounding box center [817, 53] width 8 height 10
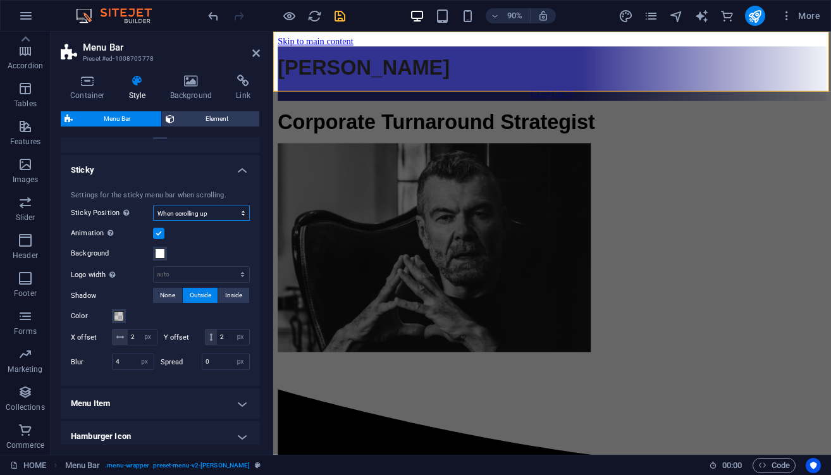
select select "sticky_instant"
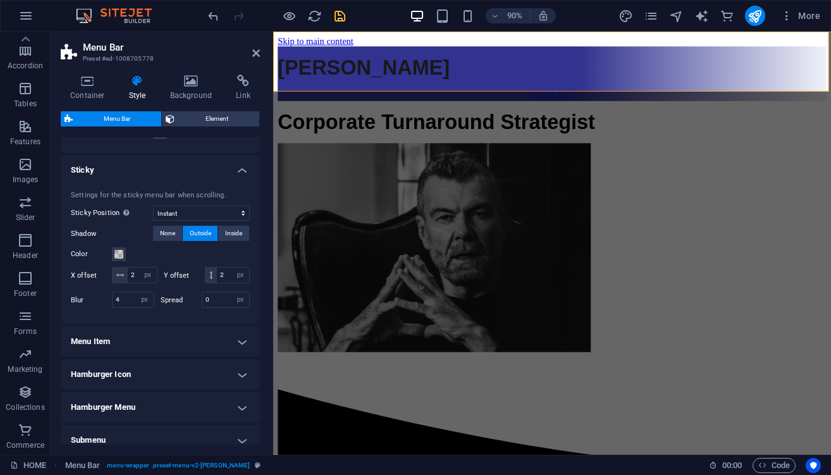
click at [219, 334] on h4 "Menu Item" at bounding box center [160, 341] width 199 height 30
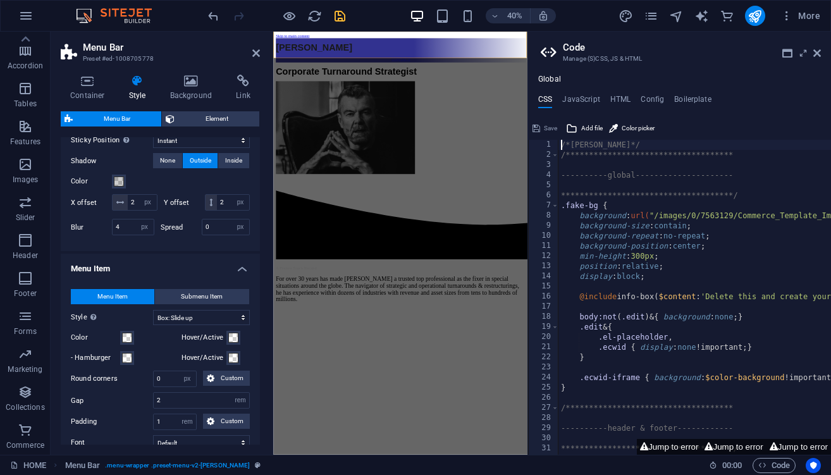
scroll to position [585, 0]
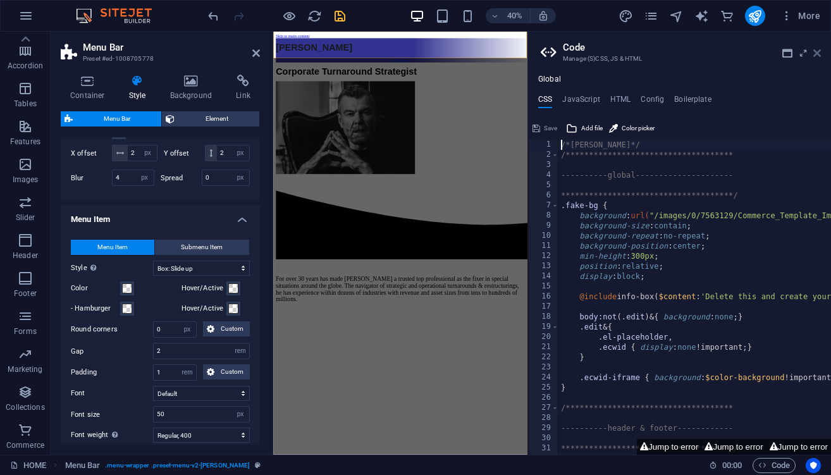
click at [817, 54] on icon at bounding box center [817, 53] width 8 height 10
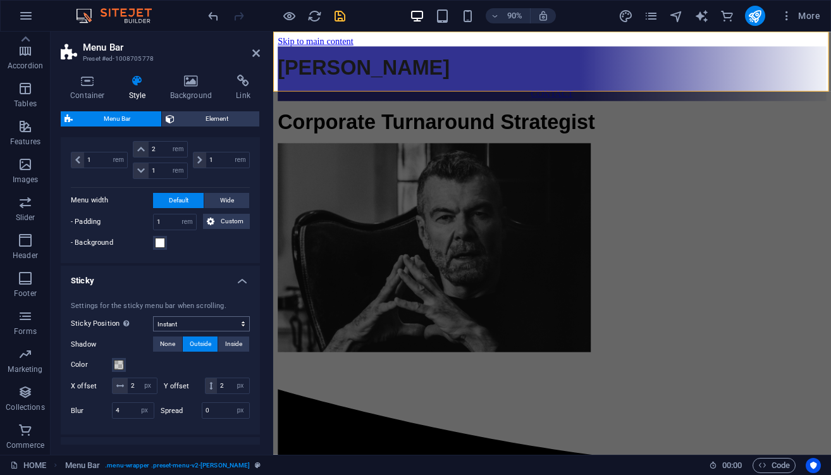
scroll to position [352, 0]
click at [341, 18] on icon "save" at bounding box center [340, 16] width 15 height 15
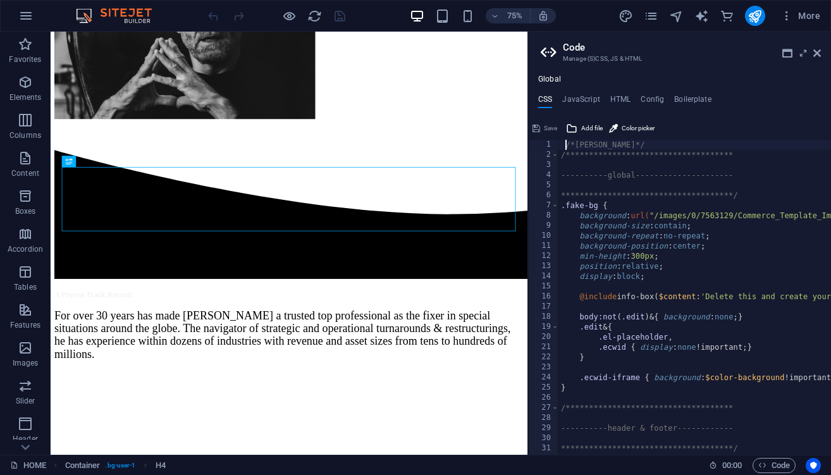
scroll to position [0, 1]
type textarea "/*[PERSON_NAME]*/"
click at [817, 53] on icon at bounding box center [817, 53] width 8 height 10
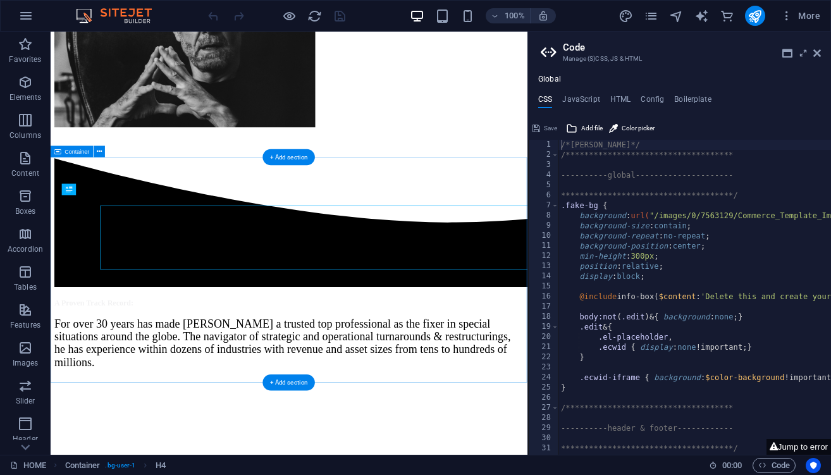
scroll to position [202, 0]
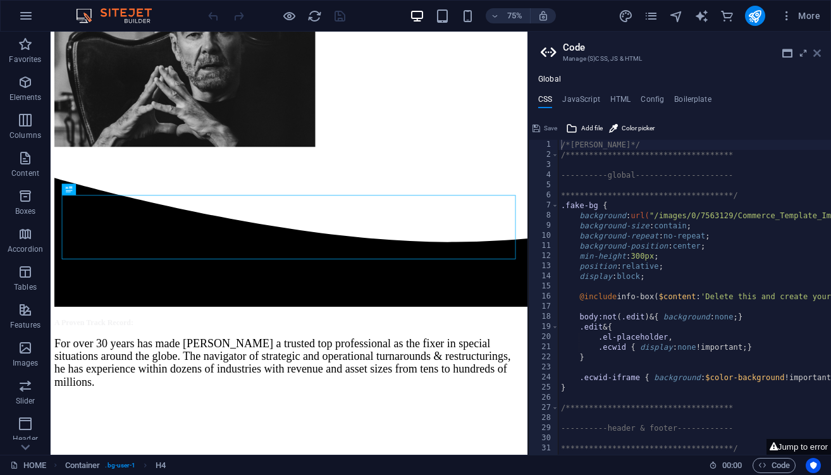
click at [815, 52] on icon at bounding box center [817, 53] width 8 height 10
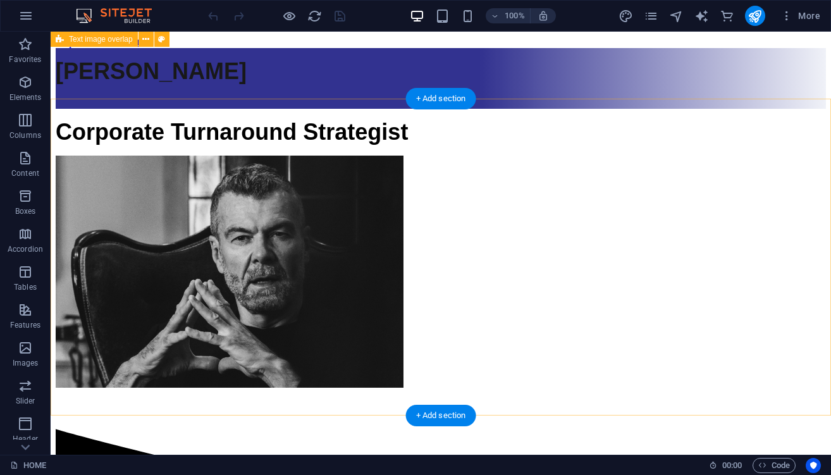
scroll to position [0, 0]
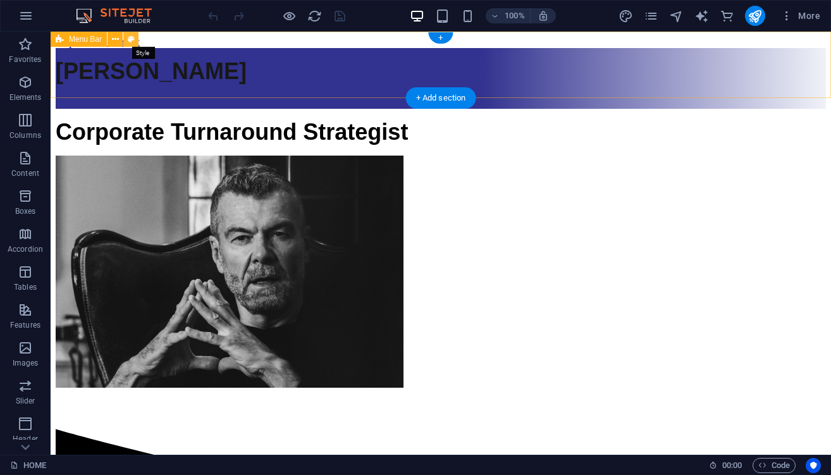
click at [132, 39] on icon at bounding box center [131, 39] width 7 height 13
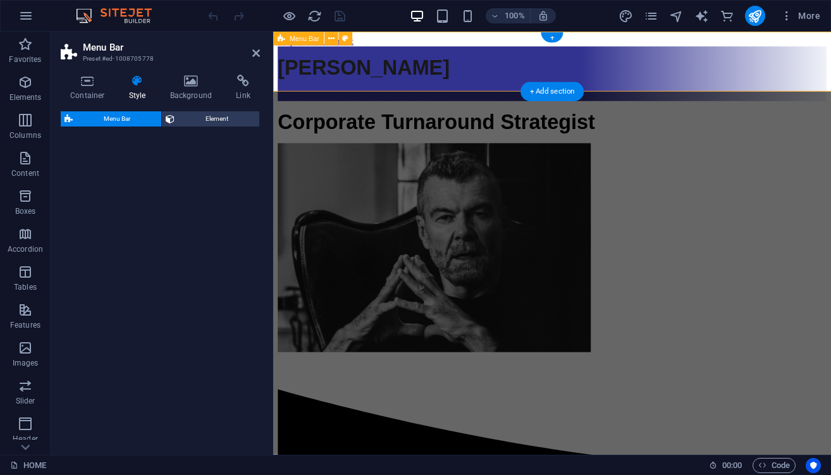
select select "rem"
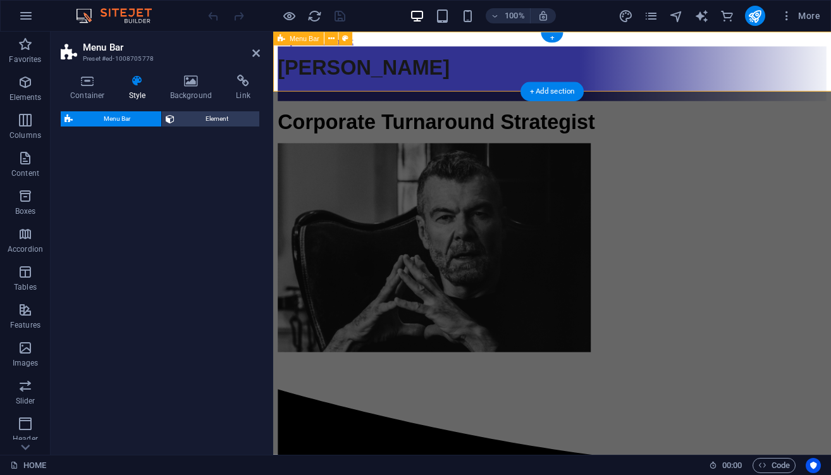
select select "rem"
select select "preset-menu-v2-loki"
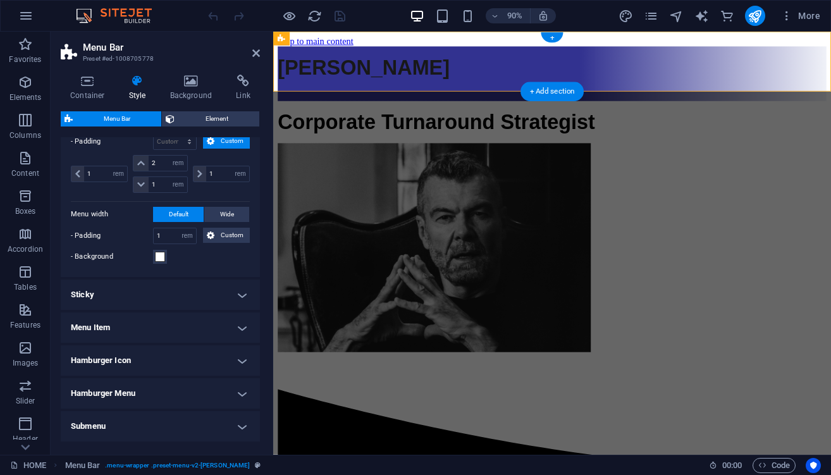
scroll to position [369, 0]
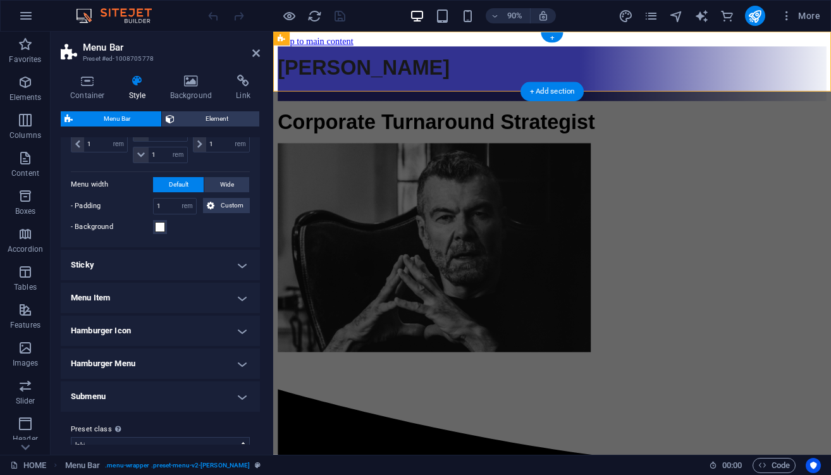
click at [151, 267] on h4 "Sticky" at bounding box center [160, 265] width 199 height 30
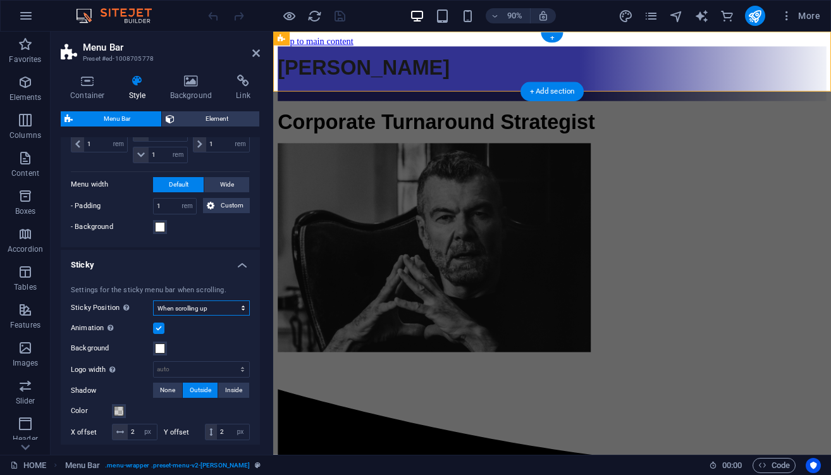
select select "sticky_instant"
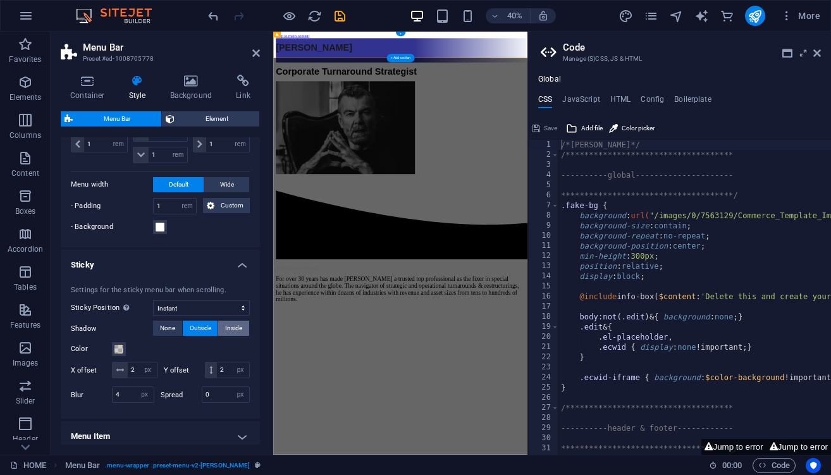
click at [231, 326] on span "Inside" at bounding box center [233, 327] width 17 height 15
type textarea "/*[PERSON_NAME]*/"
click at [817, 51] on icon at bounding box center [817, 53] width 8 height 10
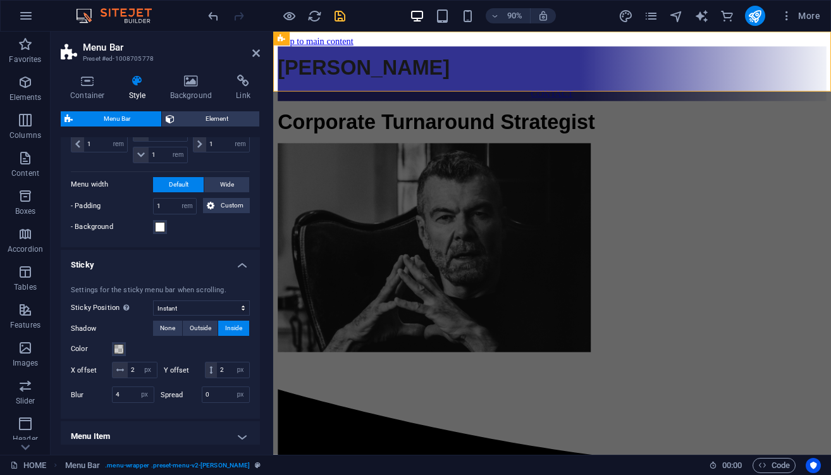
click at [336, 13] on icon "save" at bounding box center [340, 16] width 15 height 15
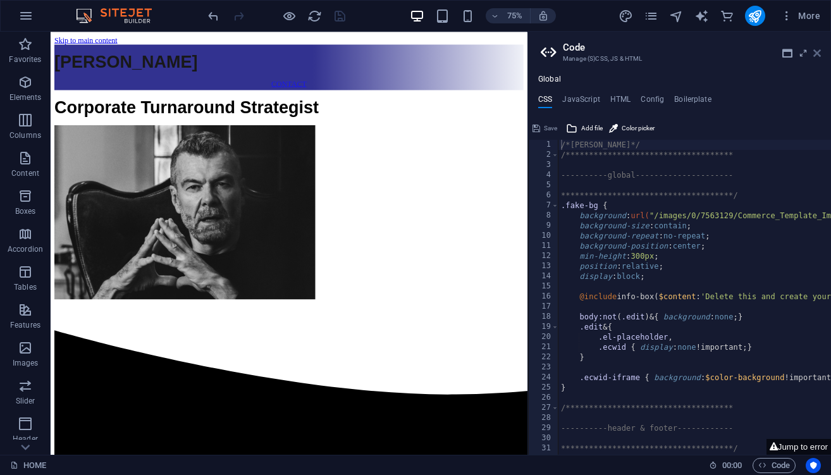
click at [815, 51] on icon at bounding box center [817, 53] width 8 height 10
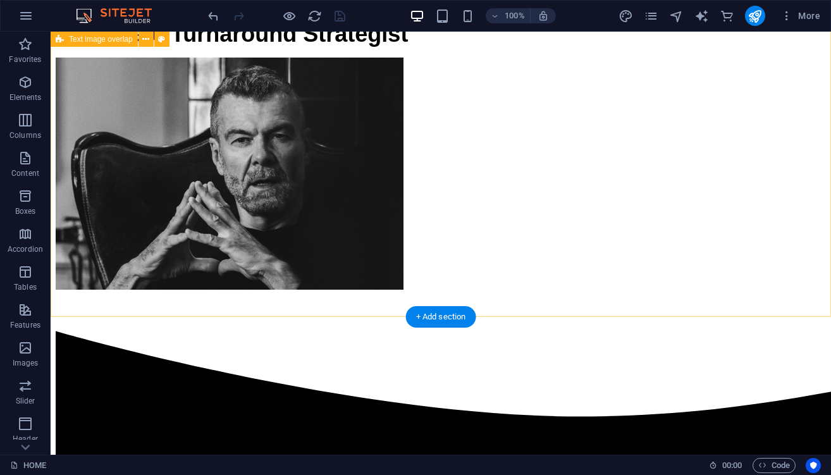
scroll to position [0, 0]
